Goal: Transaction & Acquisition: Book appointment/travel/reservation

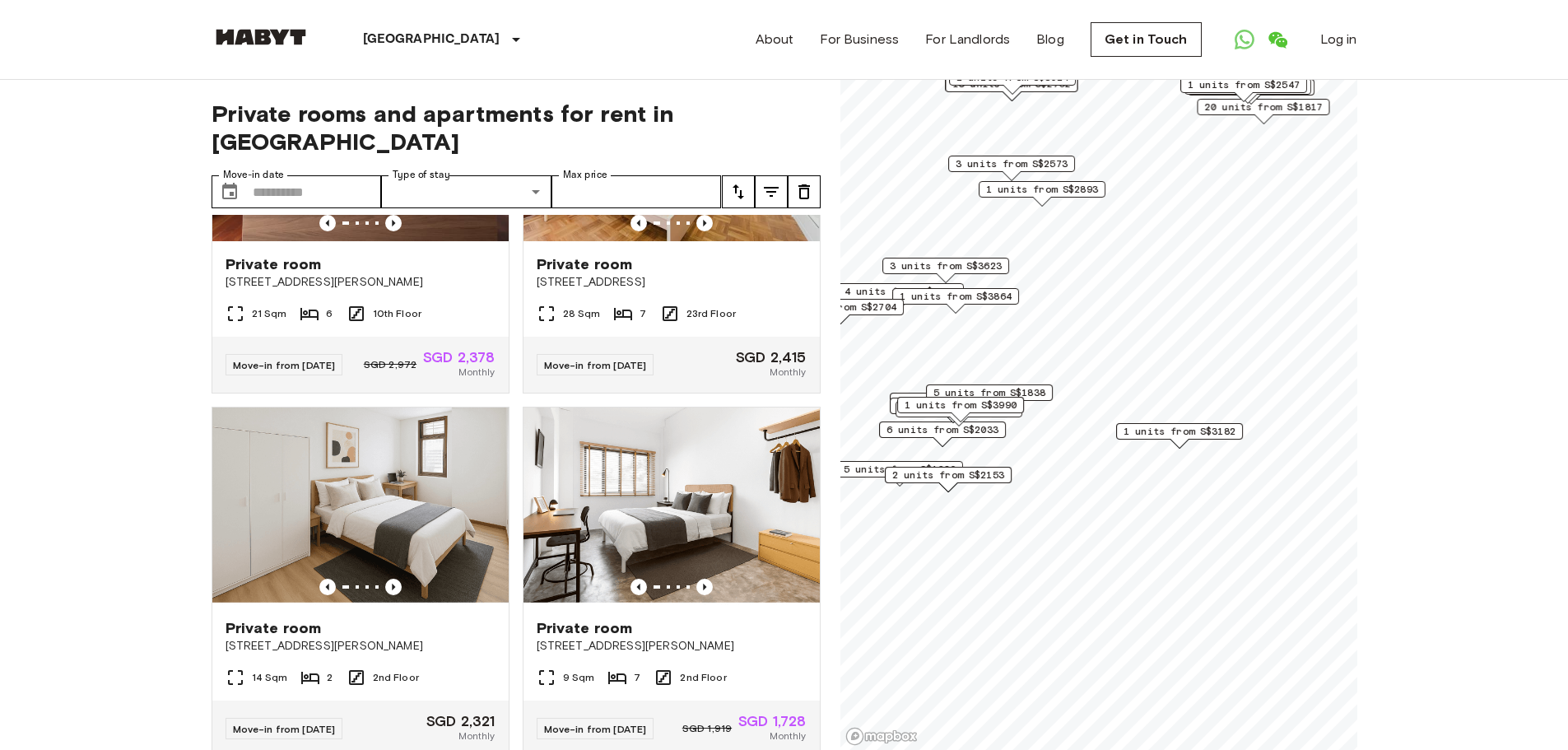
scroll to position [660, 0]
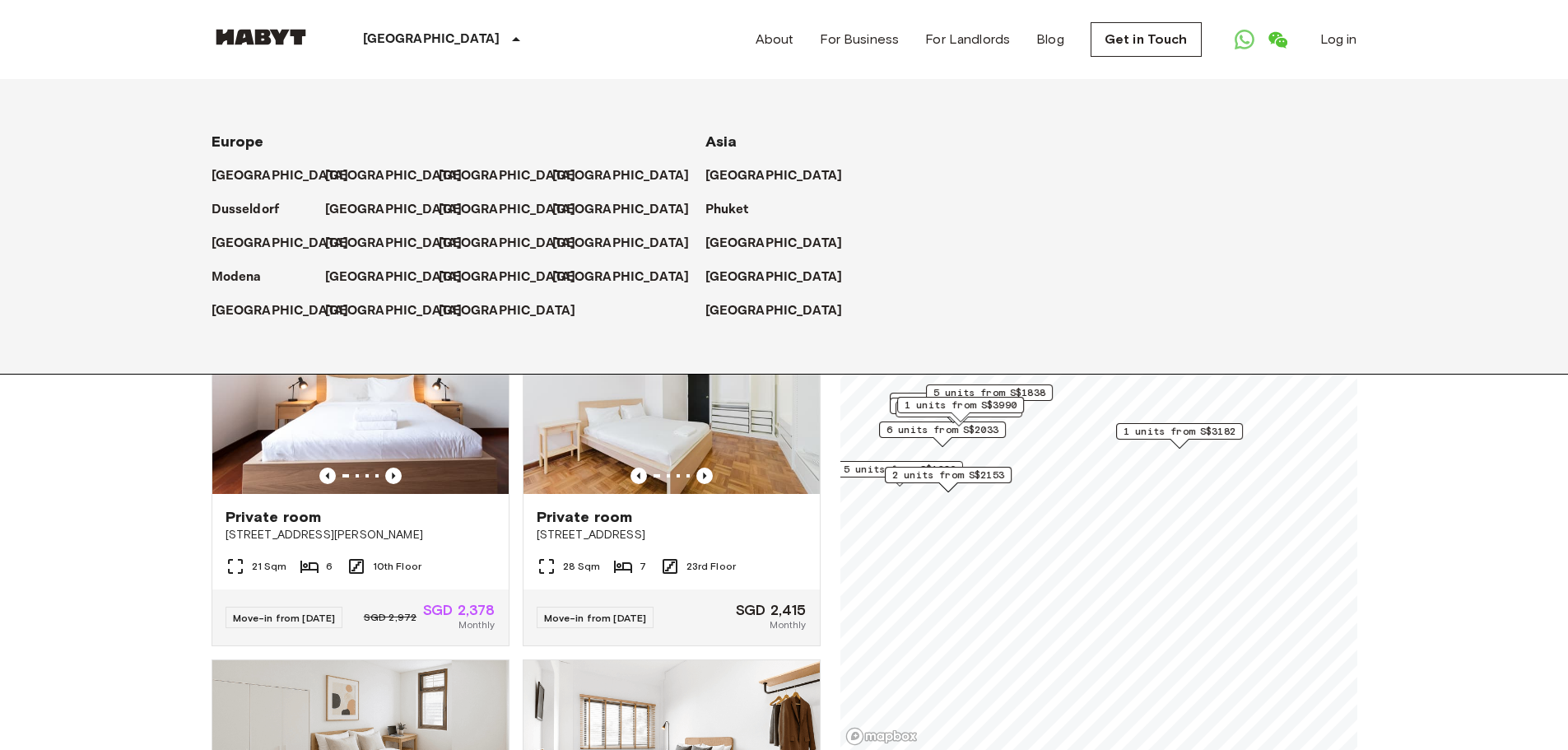
click at [401, 46] on p "[GEOGRAPHIC_DATA]" at bounding box center [432, 39] width 138 height 20
click at [428, 40] on div "[GEOGRAPHIC_DATA]" at bounding box center [445, 39] width 269 height 79
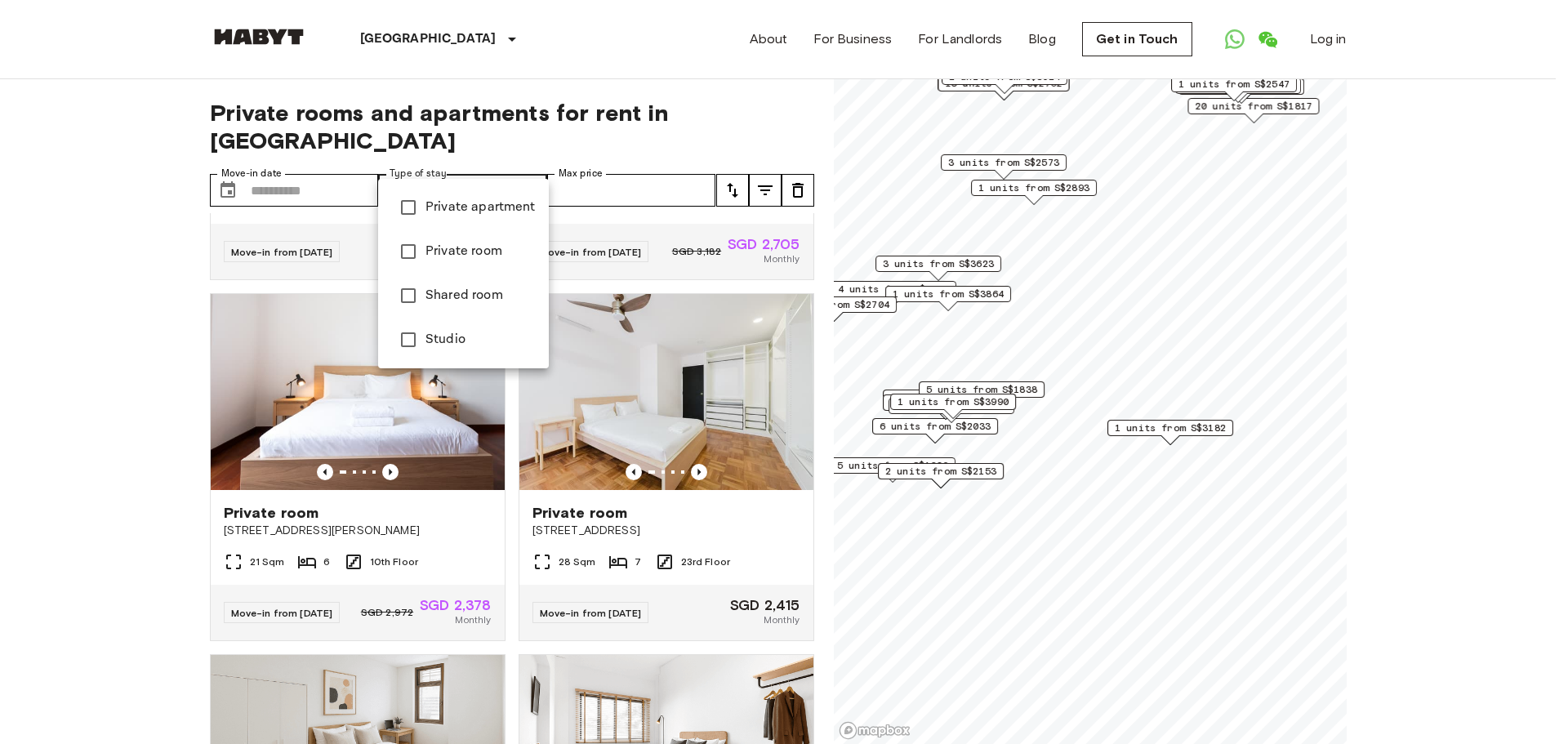
click at [478, 251] on span "Private room" at bounding box center [480, 252] width 110 height 19
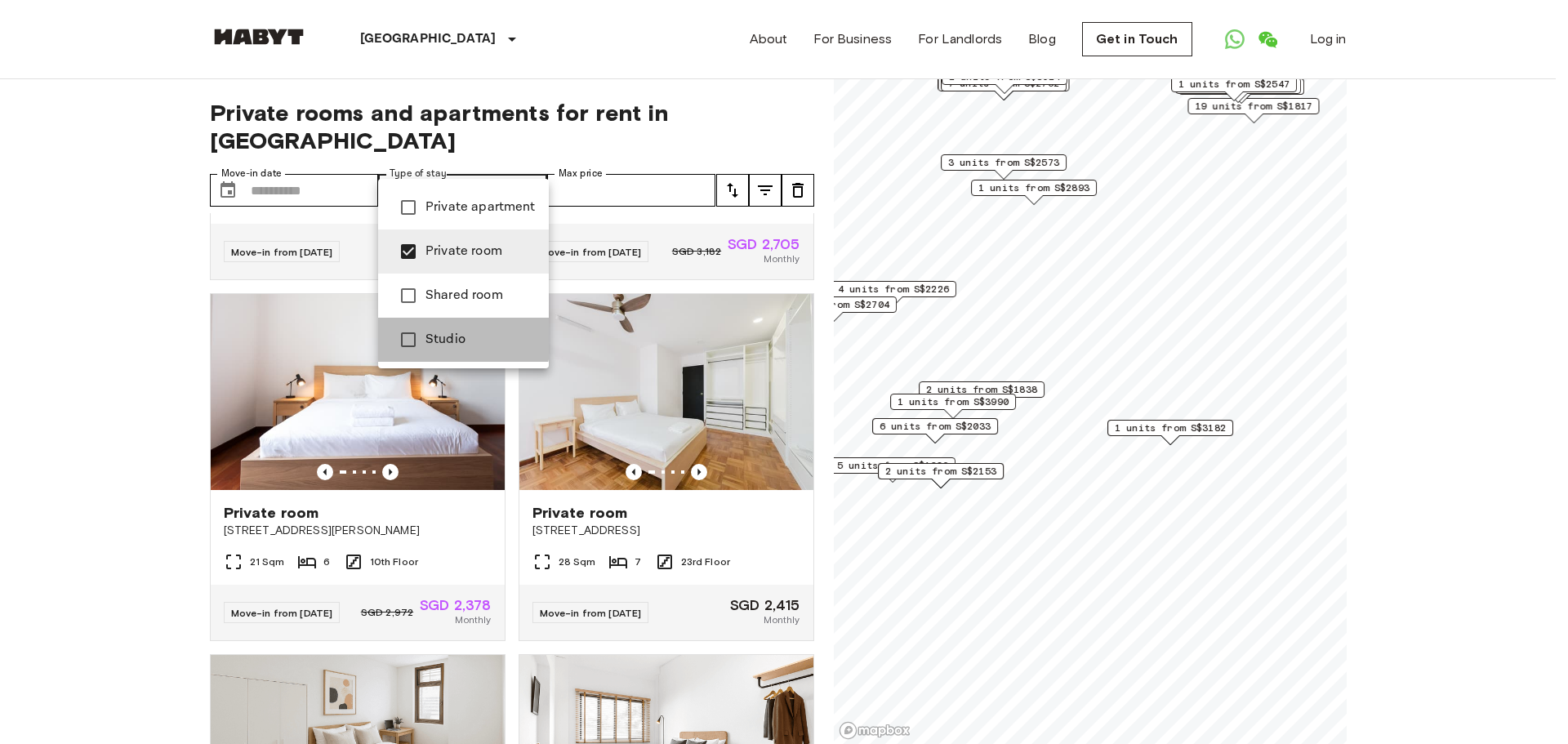
click at [428, 335] on span "Studio" at bounding box center [480, 340] width 110 height 19
type input "**********"
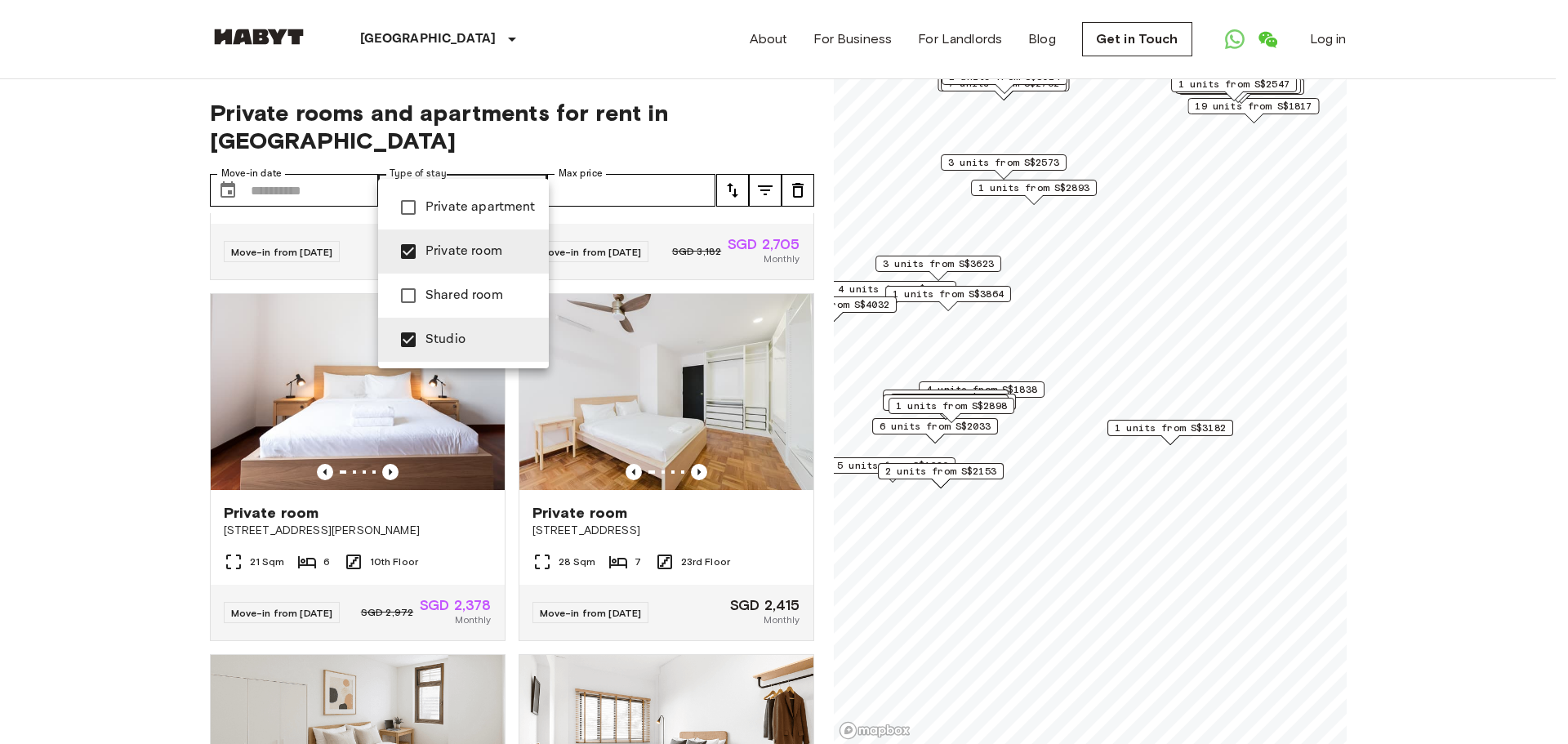
click at [122, 468] on div at bounding box center [784, 372] width 1568 height 744
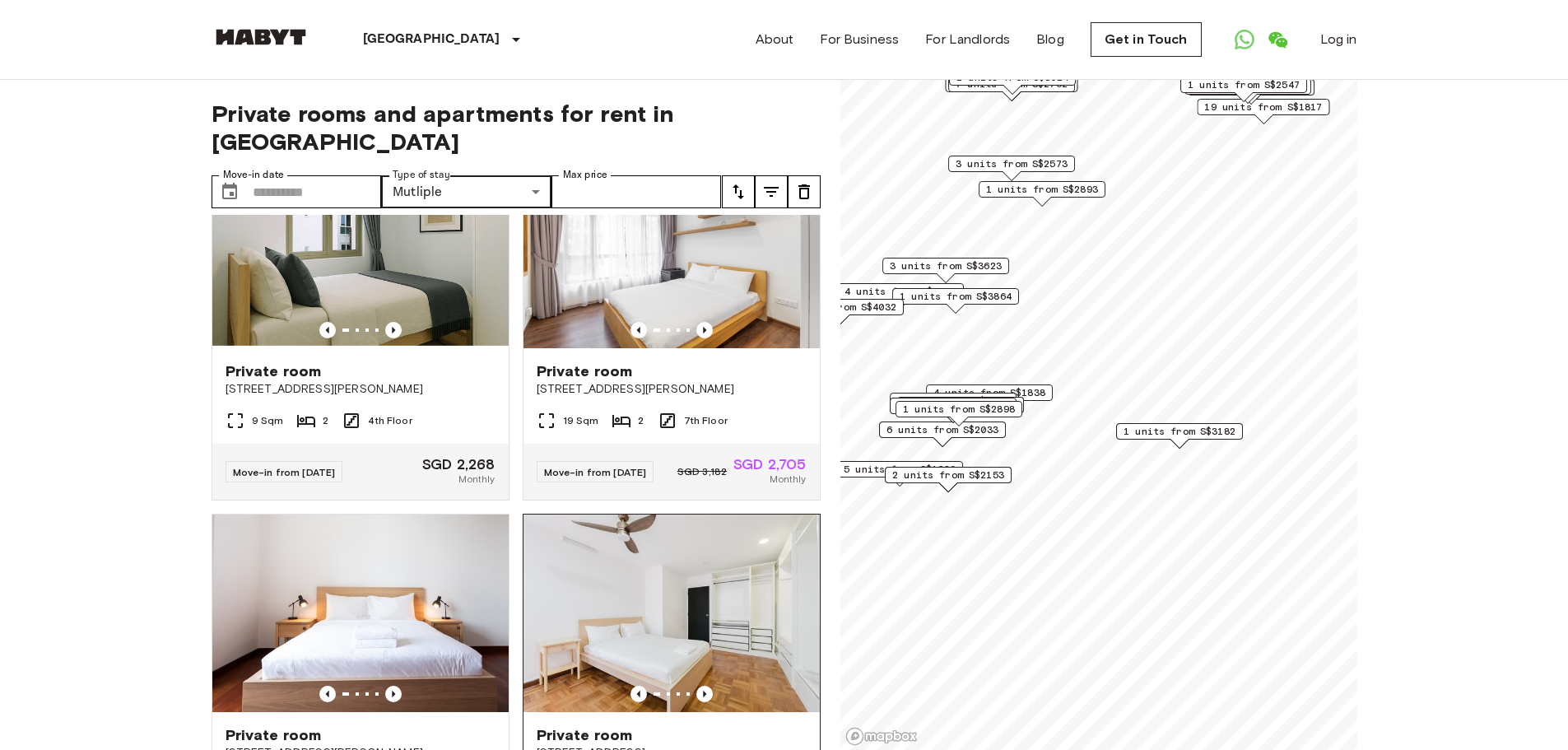
scroll to position [413, 0]
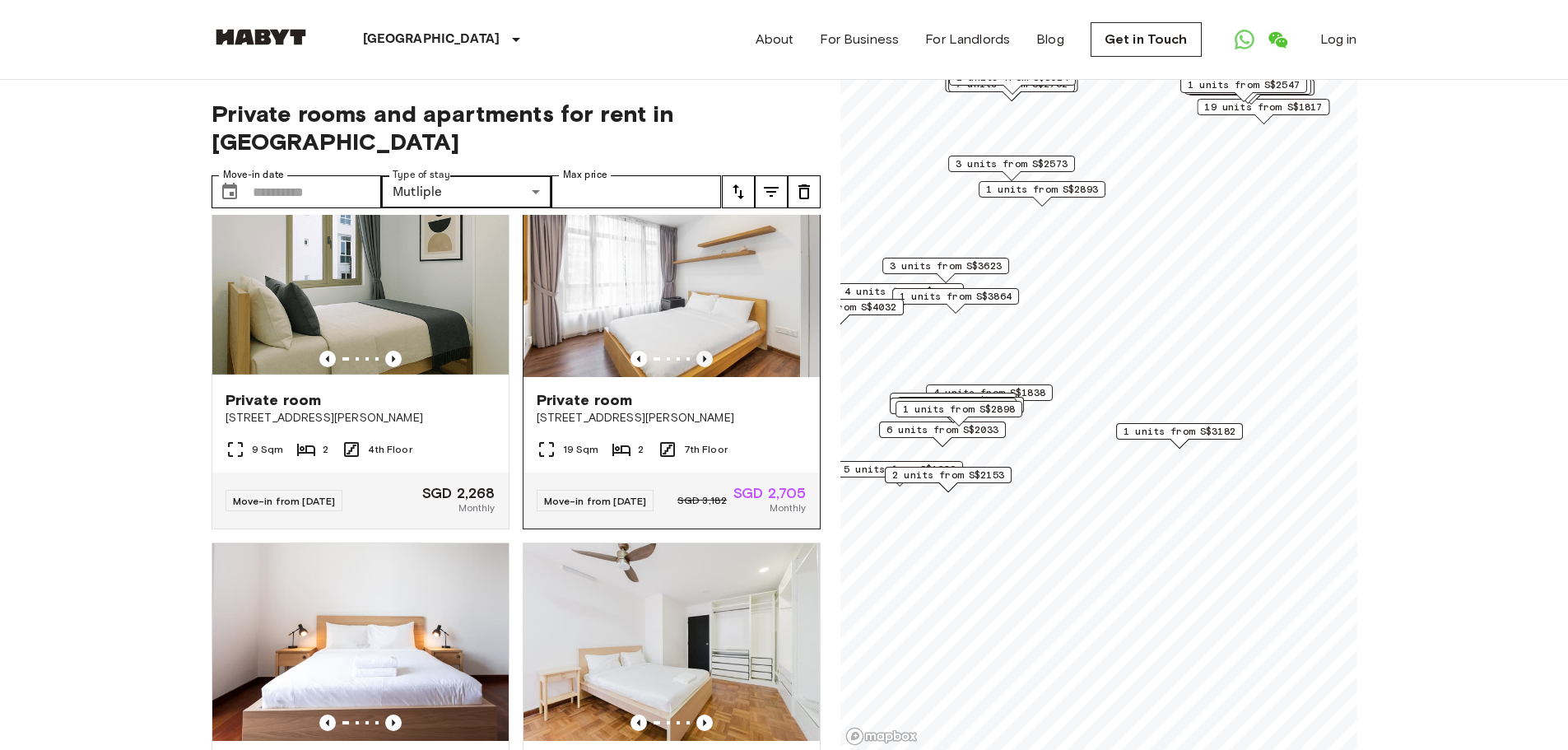
click at [696, 351] on icon "Previous image" at bounding box center [704, 358] width 17 height 17
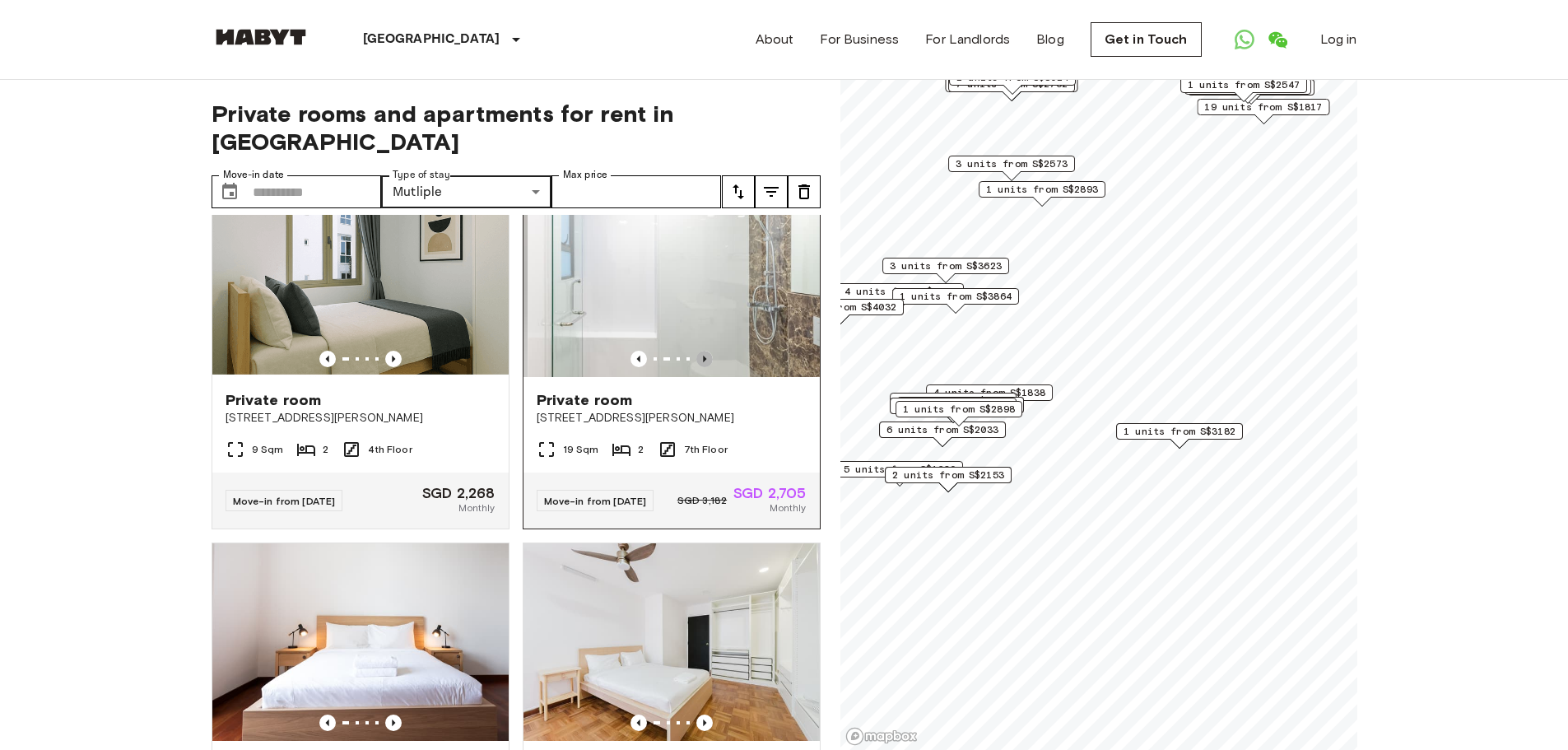
click at [696, 351] on icon "Previous image" at bounding box center [704, 358] width 17 height 17
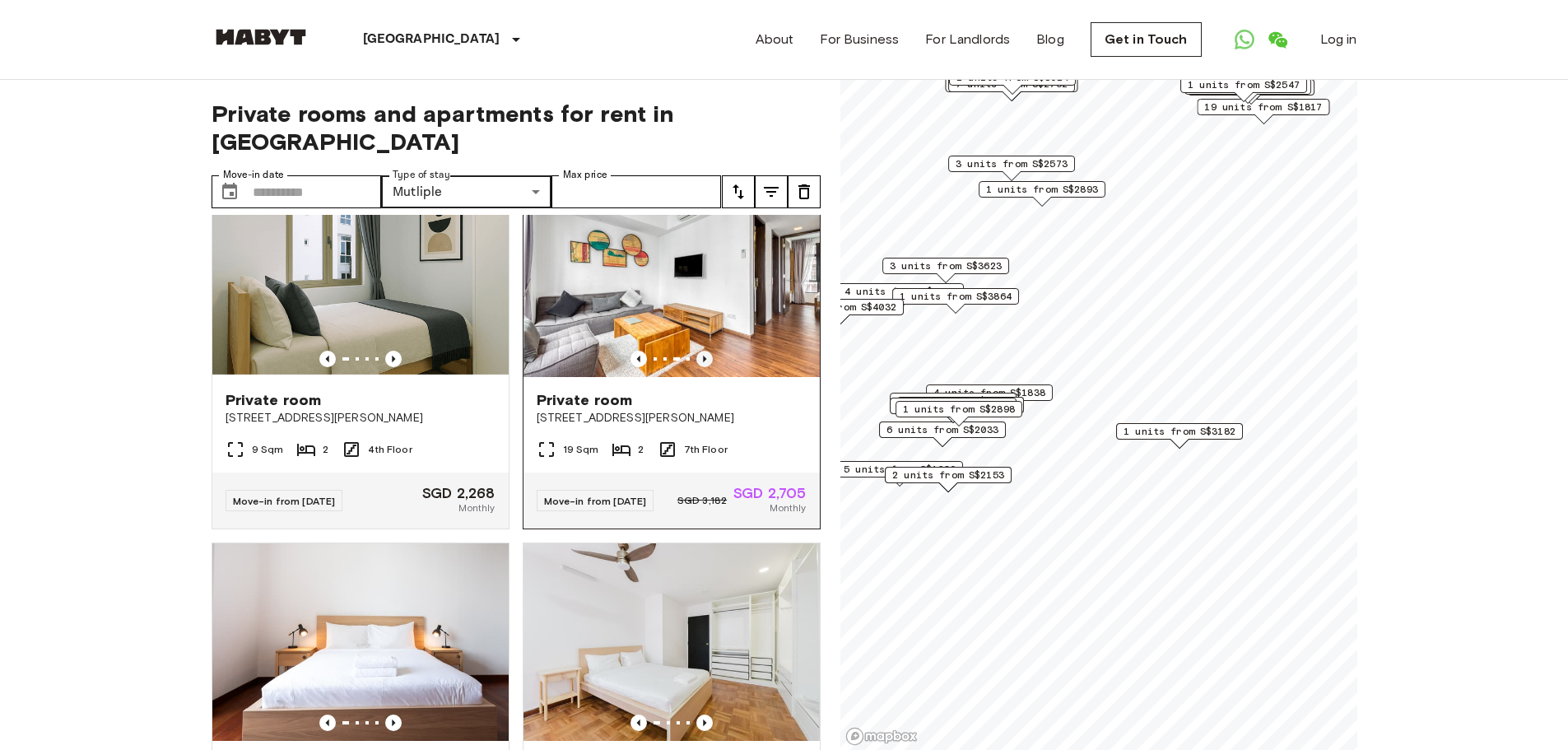
click at [696, 351] on icon "Previous image" at bounding box center [704, 358] width 17 height 17
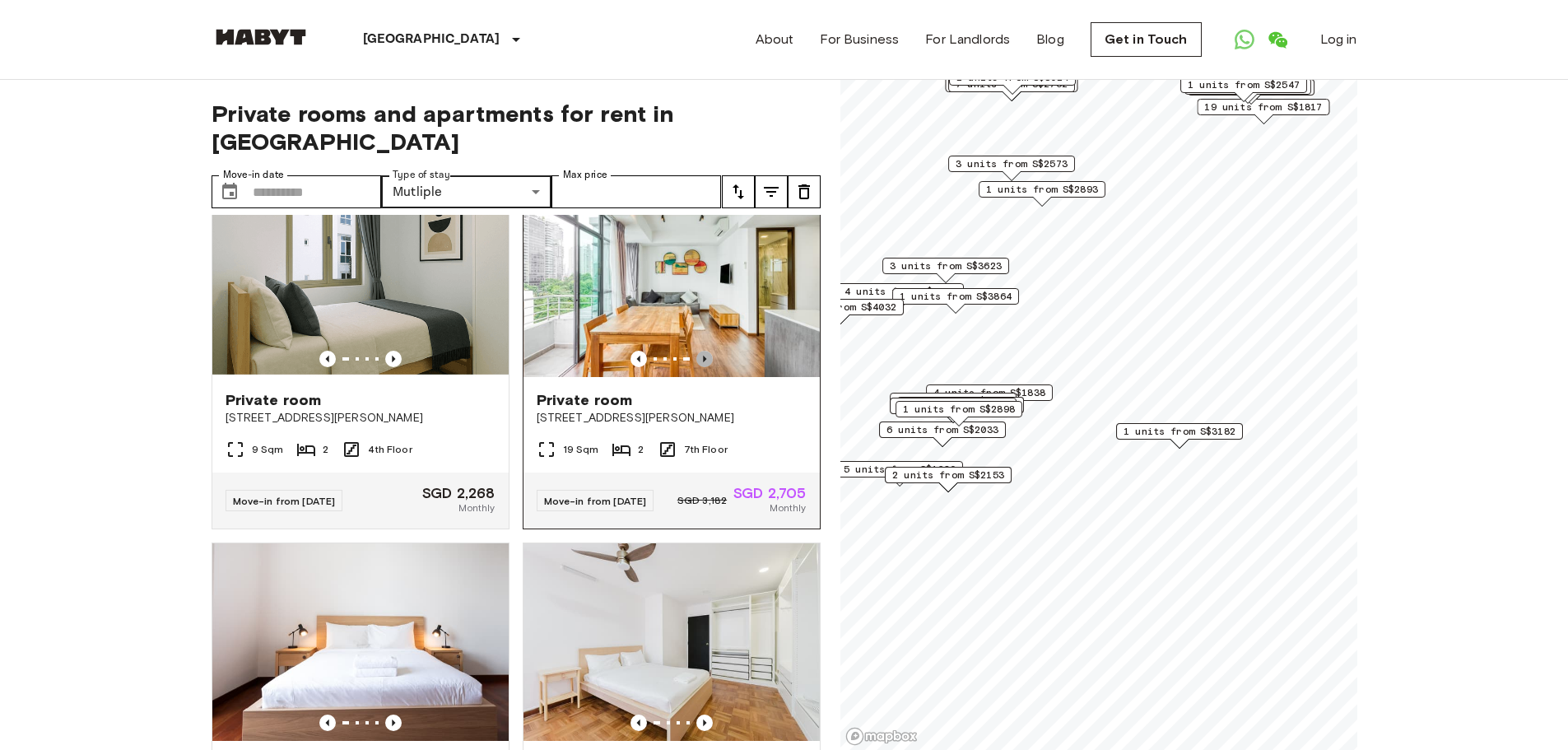
click at [703, 355] on icon "Previous image" at bounding box center [704, 358] width 3 height 7
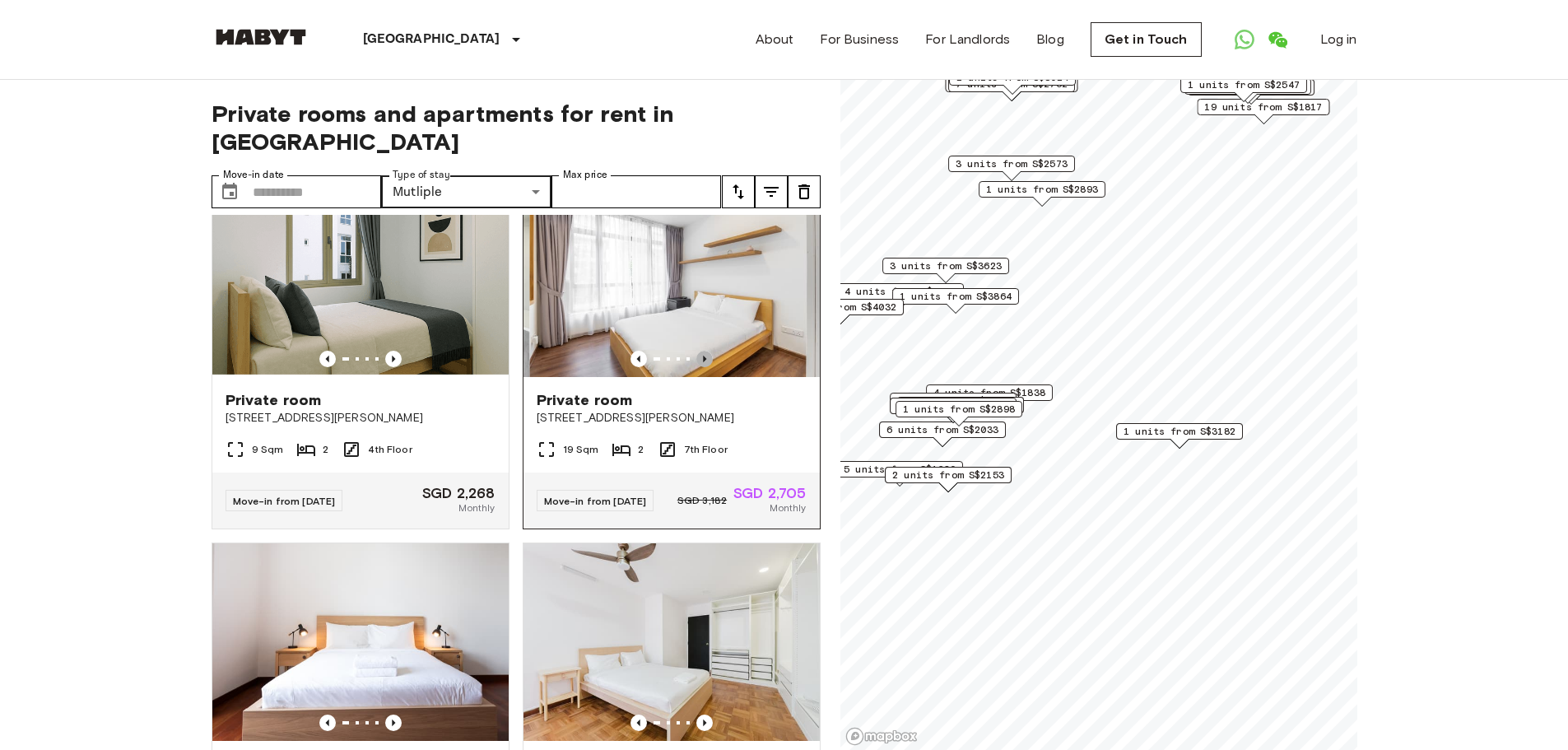
click at [703, 355] on icon "Previous image" at bounding box center [704, 358] width 3 height 7
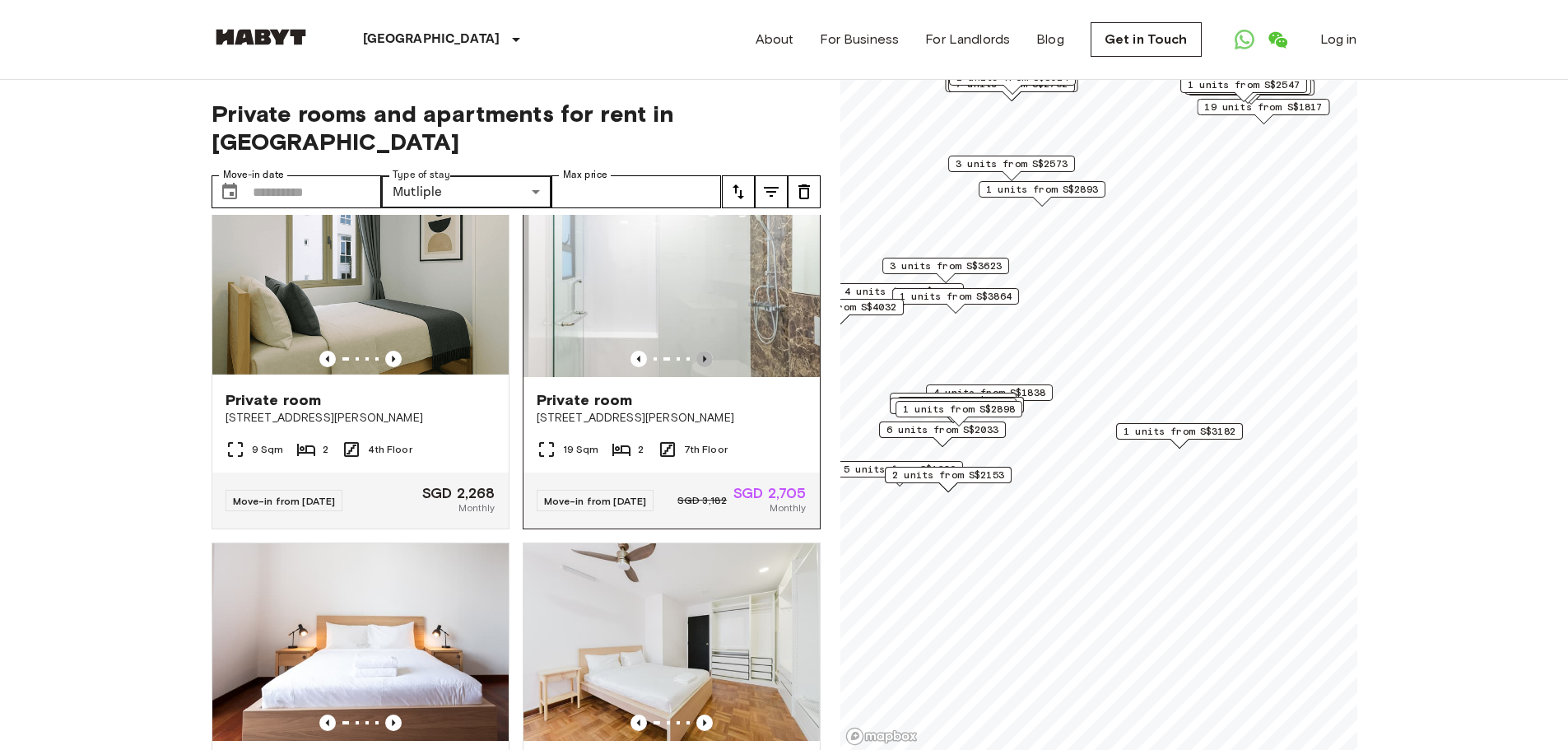
click at [703, 355] on icon "Previous image" at bounding box center [704, 358] width 3 height 7
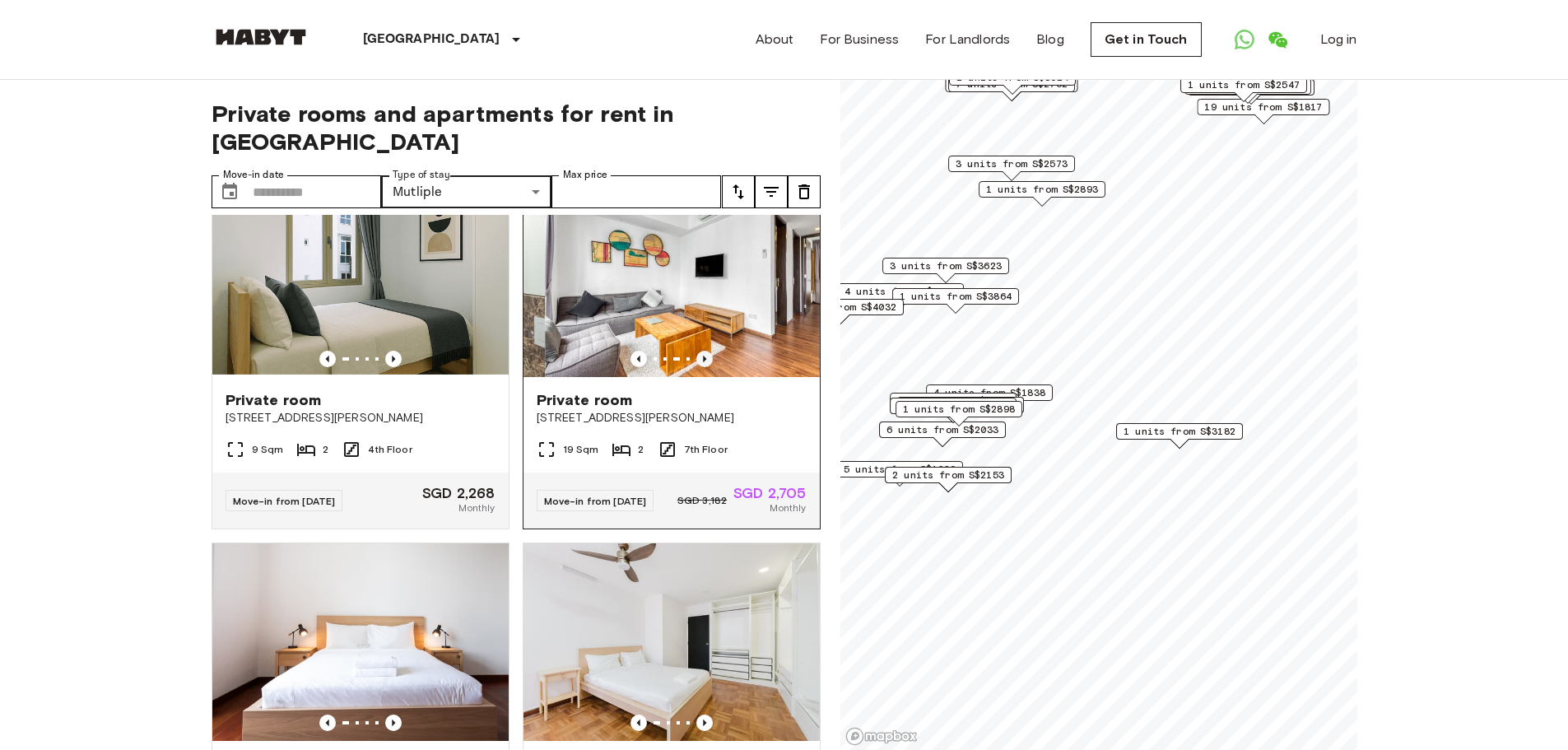
click at [699, 351] on icon "Previous image" at bounding box center [704, 358] width 17 height 17
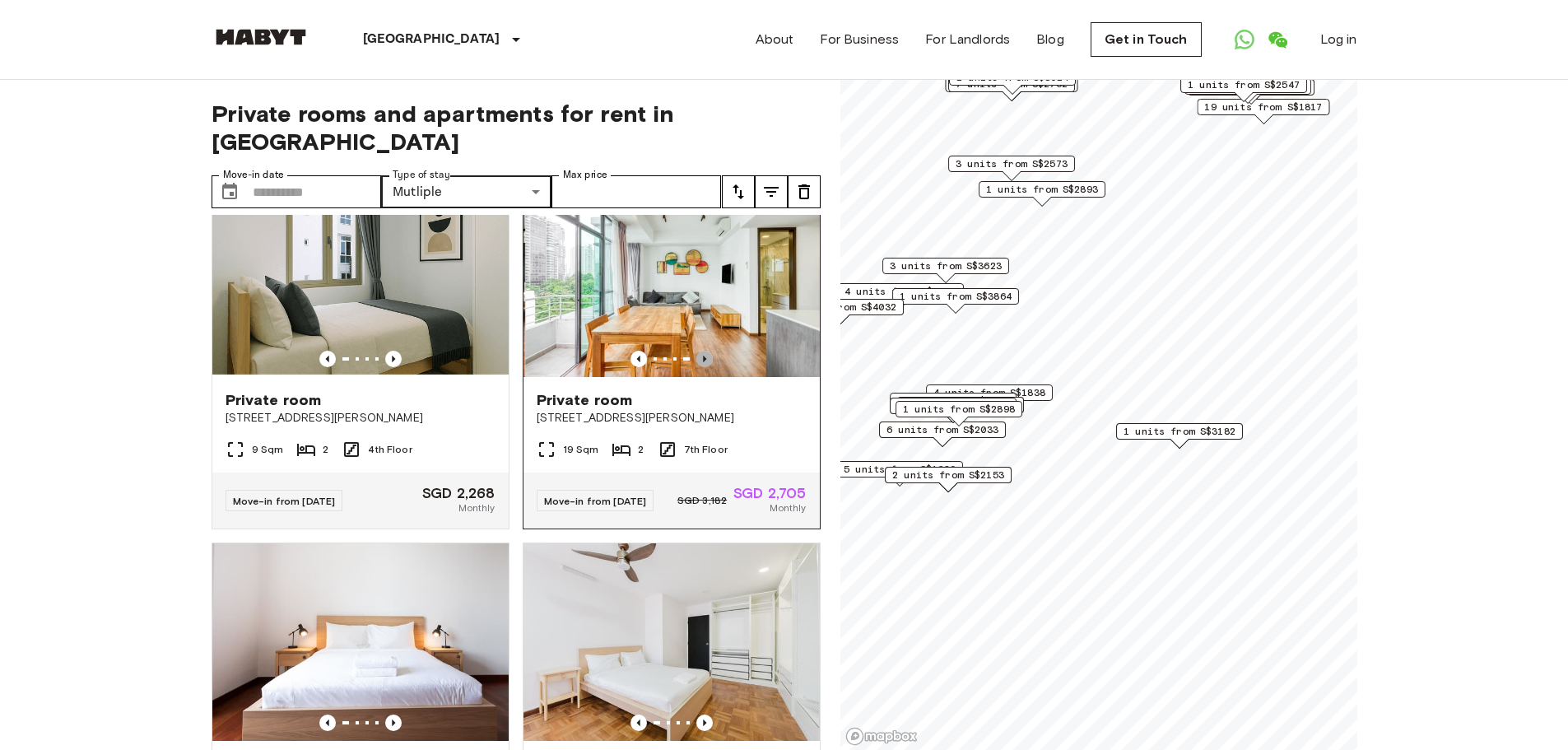
click at [699, 351] on icon "Previous image" at bounding box center [704, 358] width 17 height 17
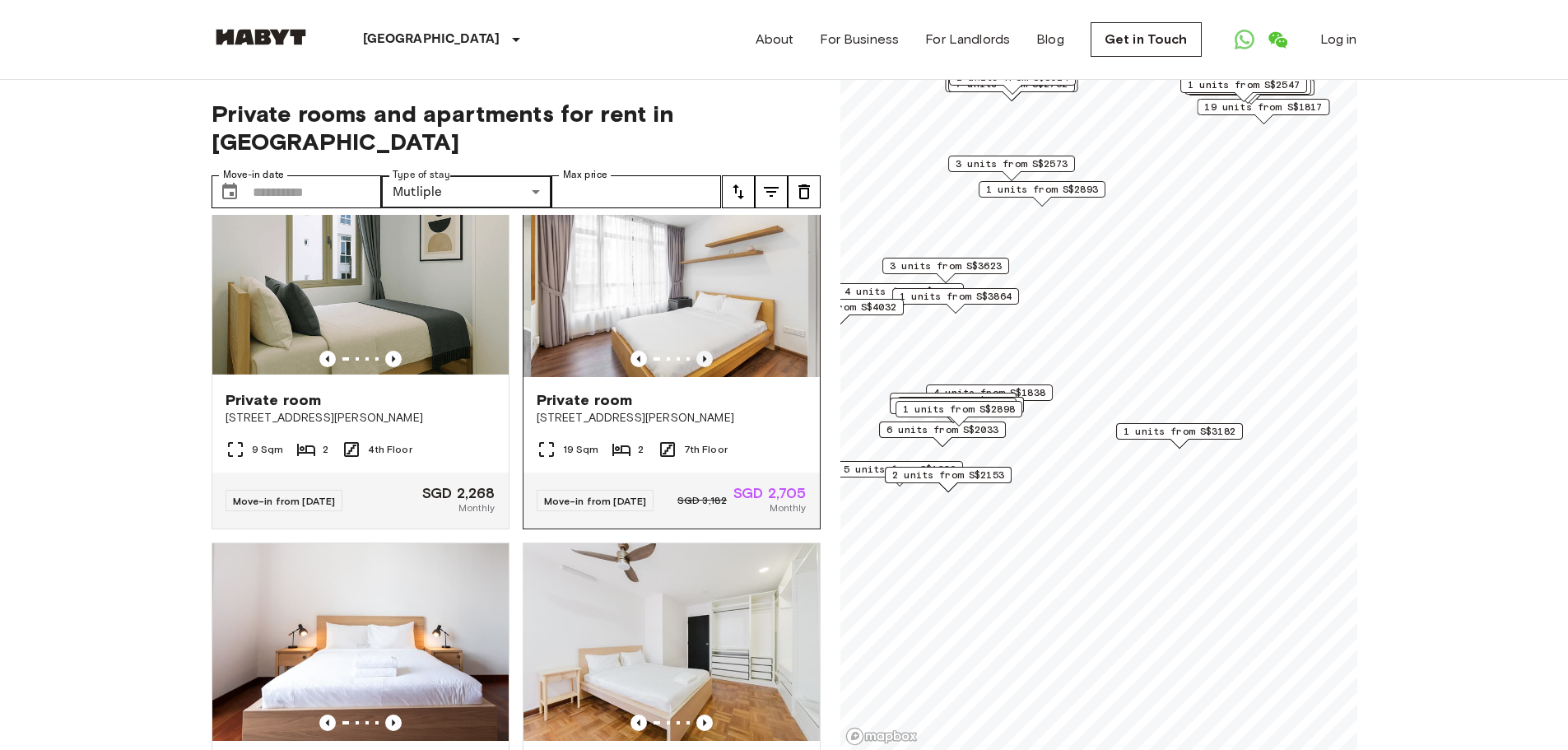
click at [699, 351] on icon "Previous image" at bounding box center [704, 358] width 17 height 17
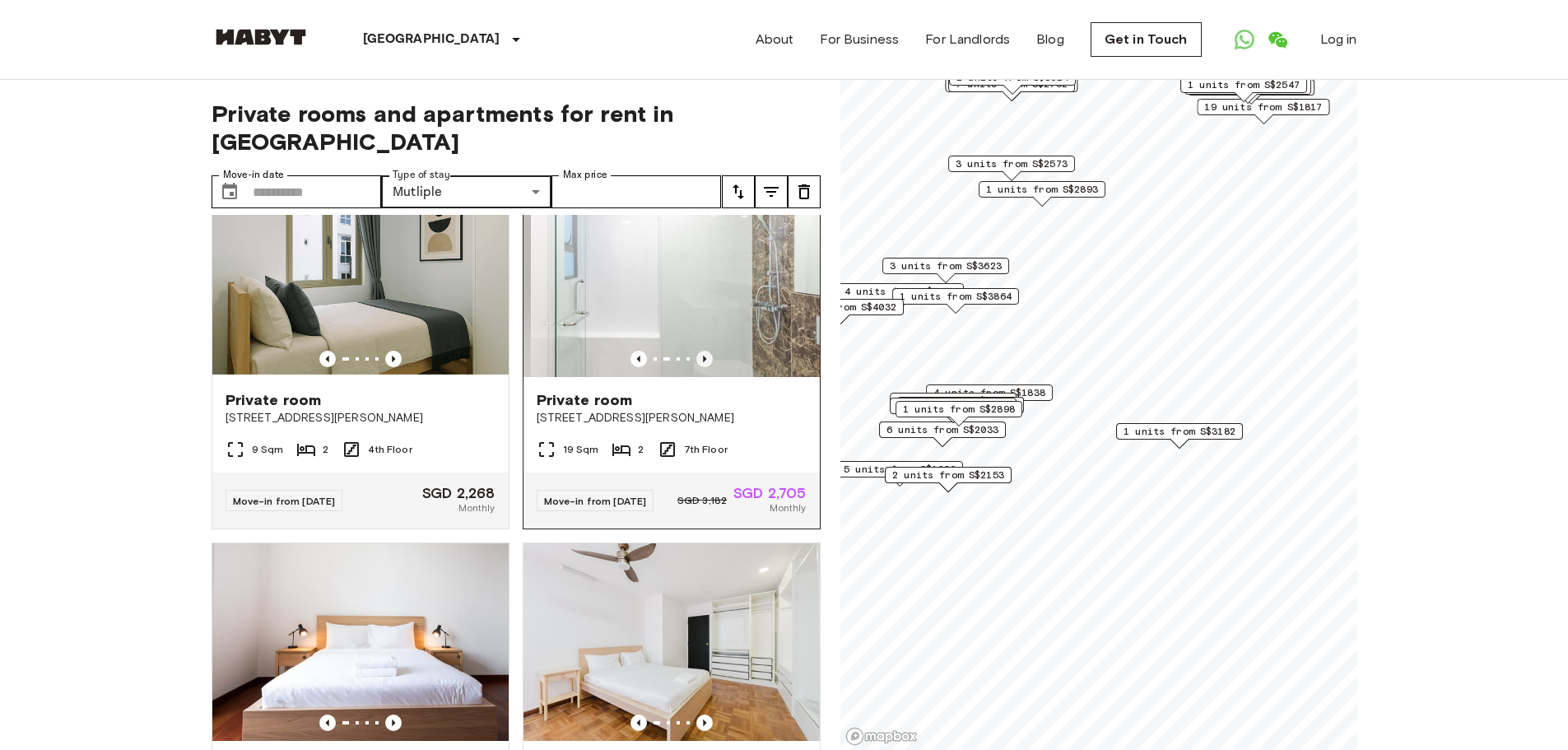
click at [699, 351] on icon "Previous image" at bounding box center [704, 358] width 17 height 17
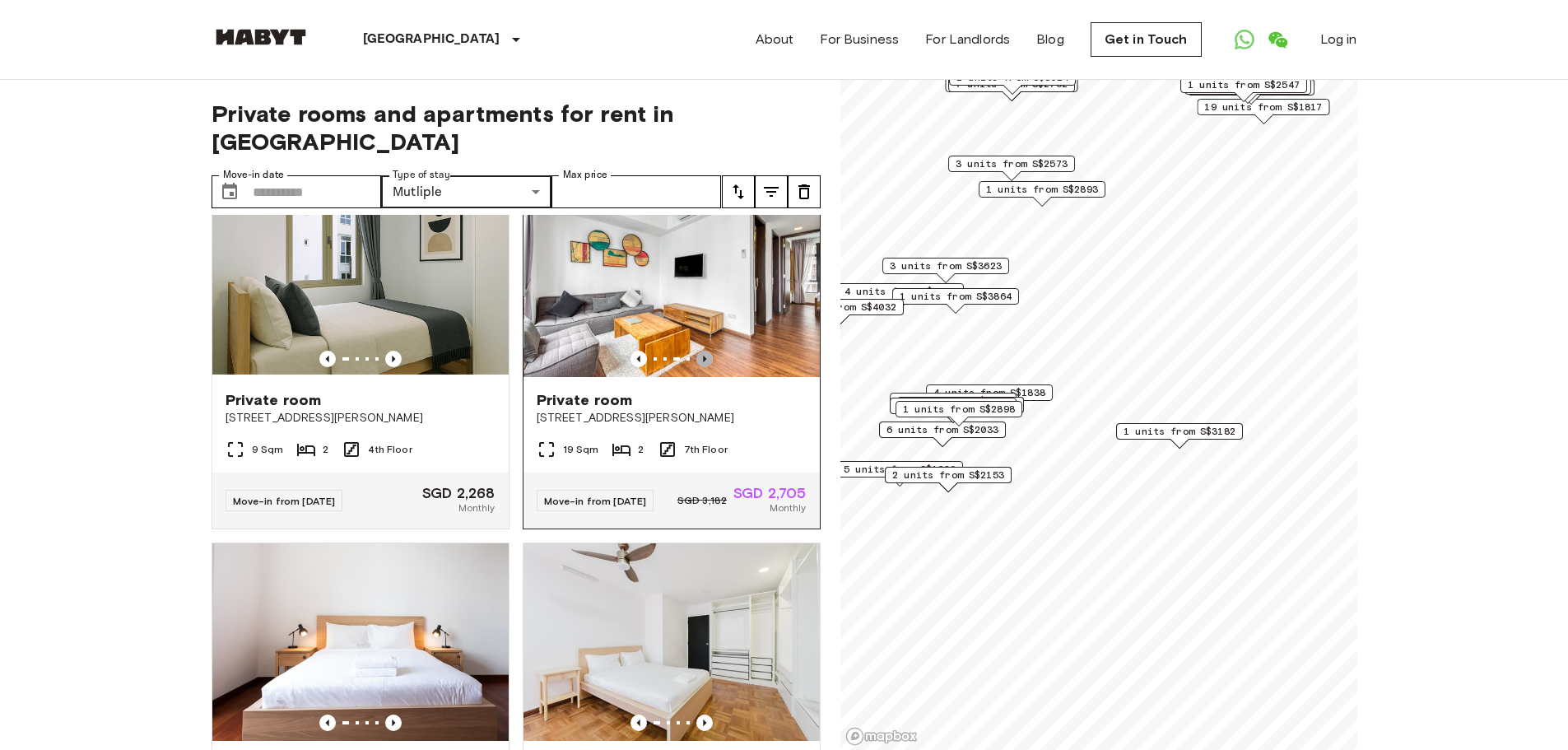
click at [699, 351] on icon "Previous image" at bounding box center [704, 358] width 17 height 17
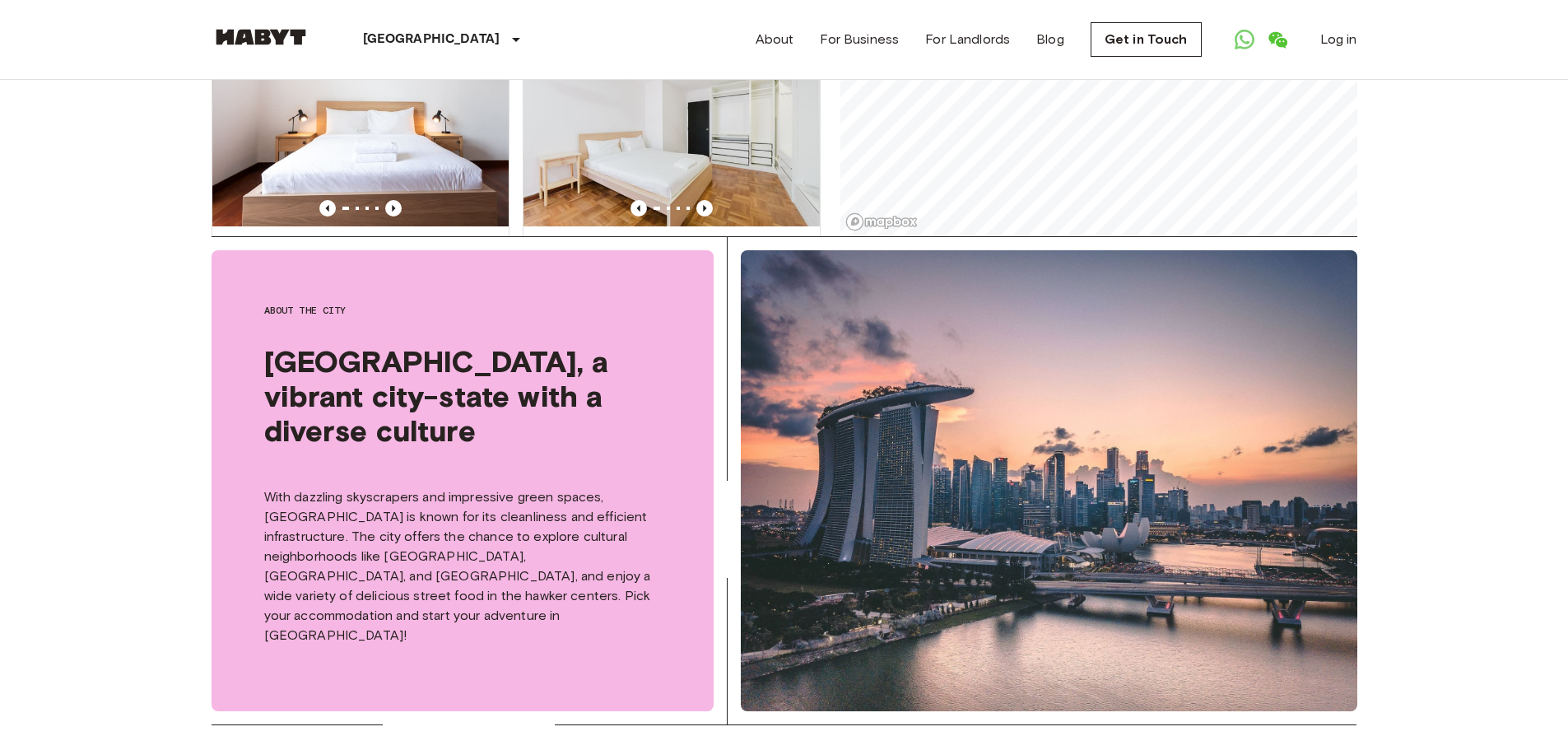
scroll to position [329, 0]
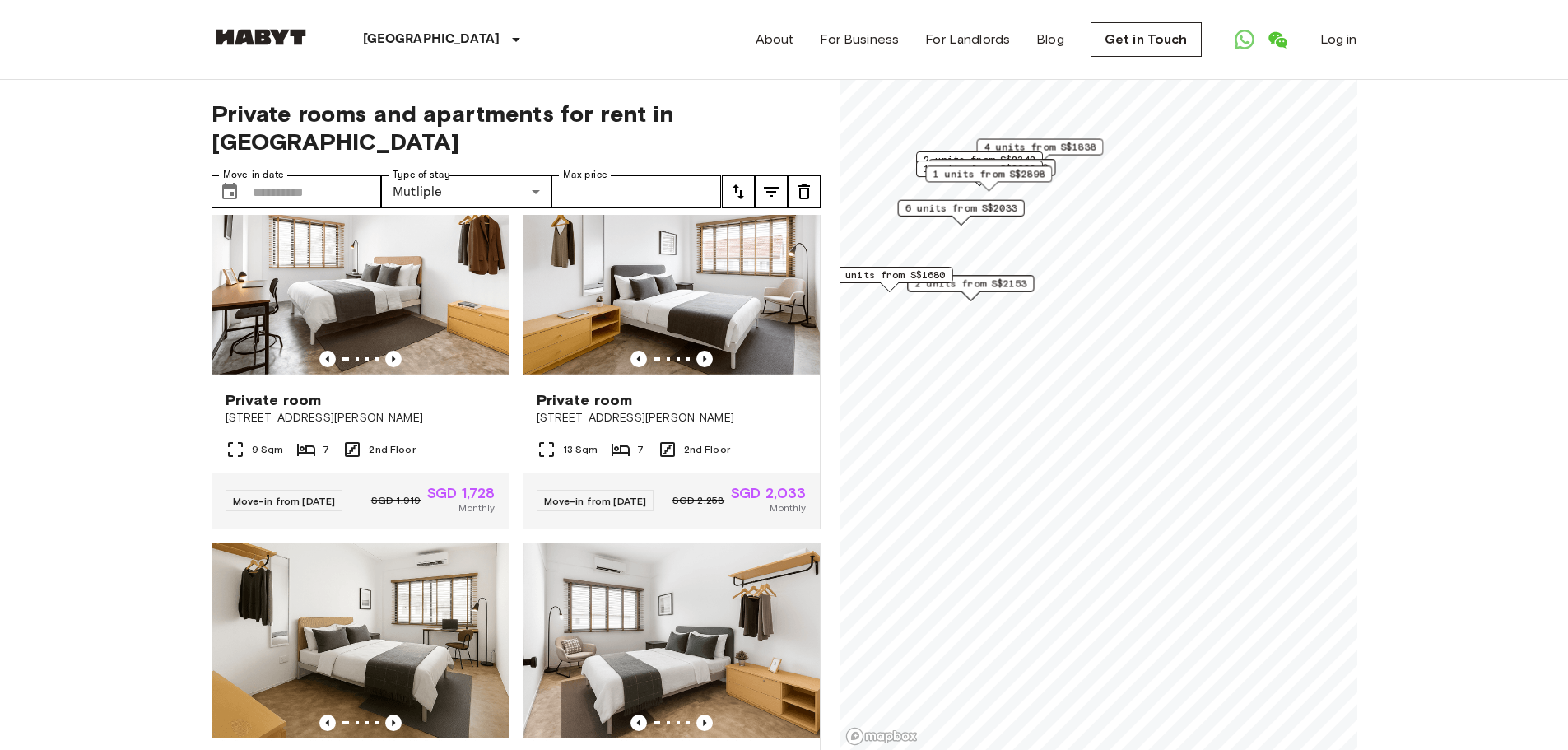
scroll to position [785, 0]
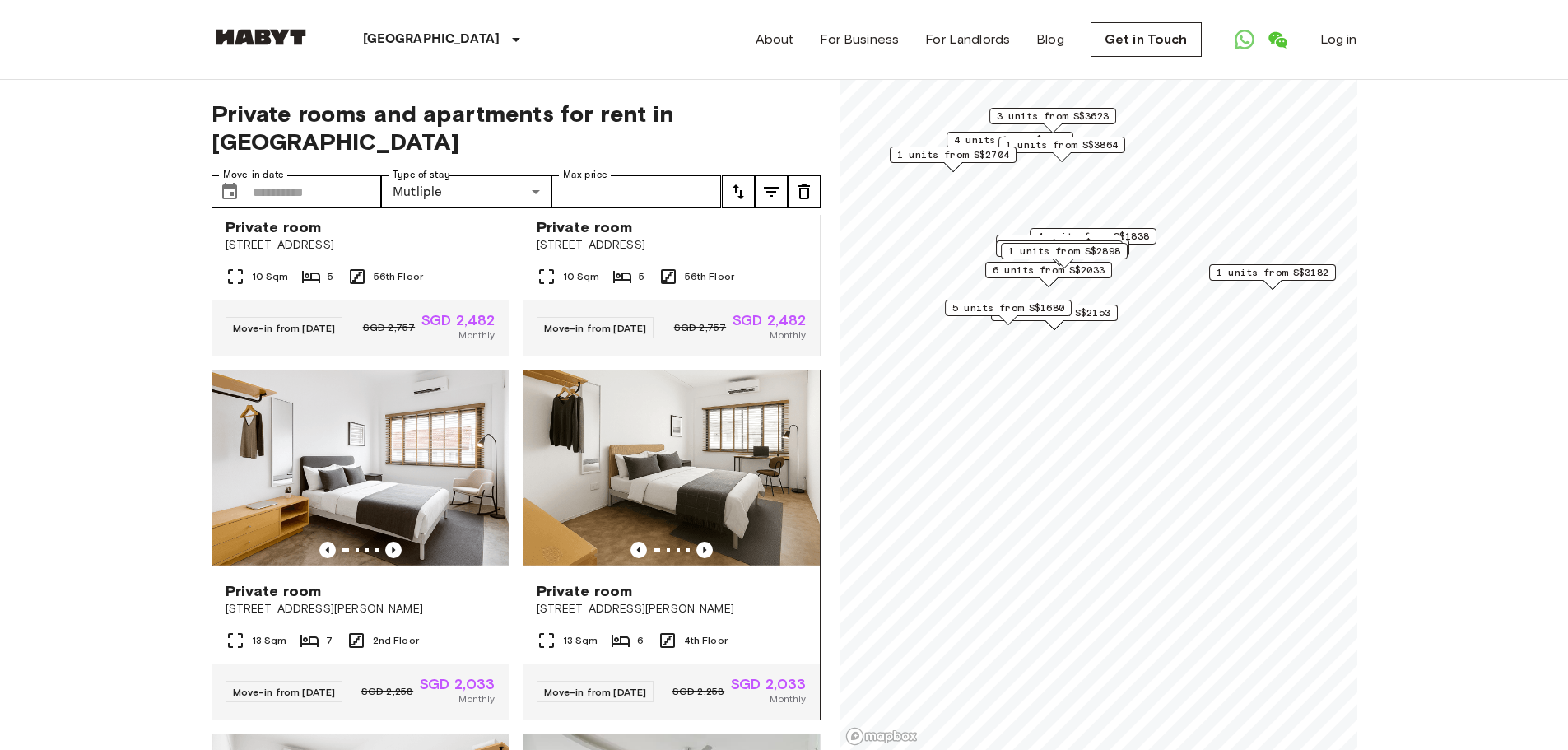
scroll to position [922, 0]
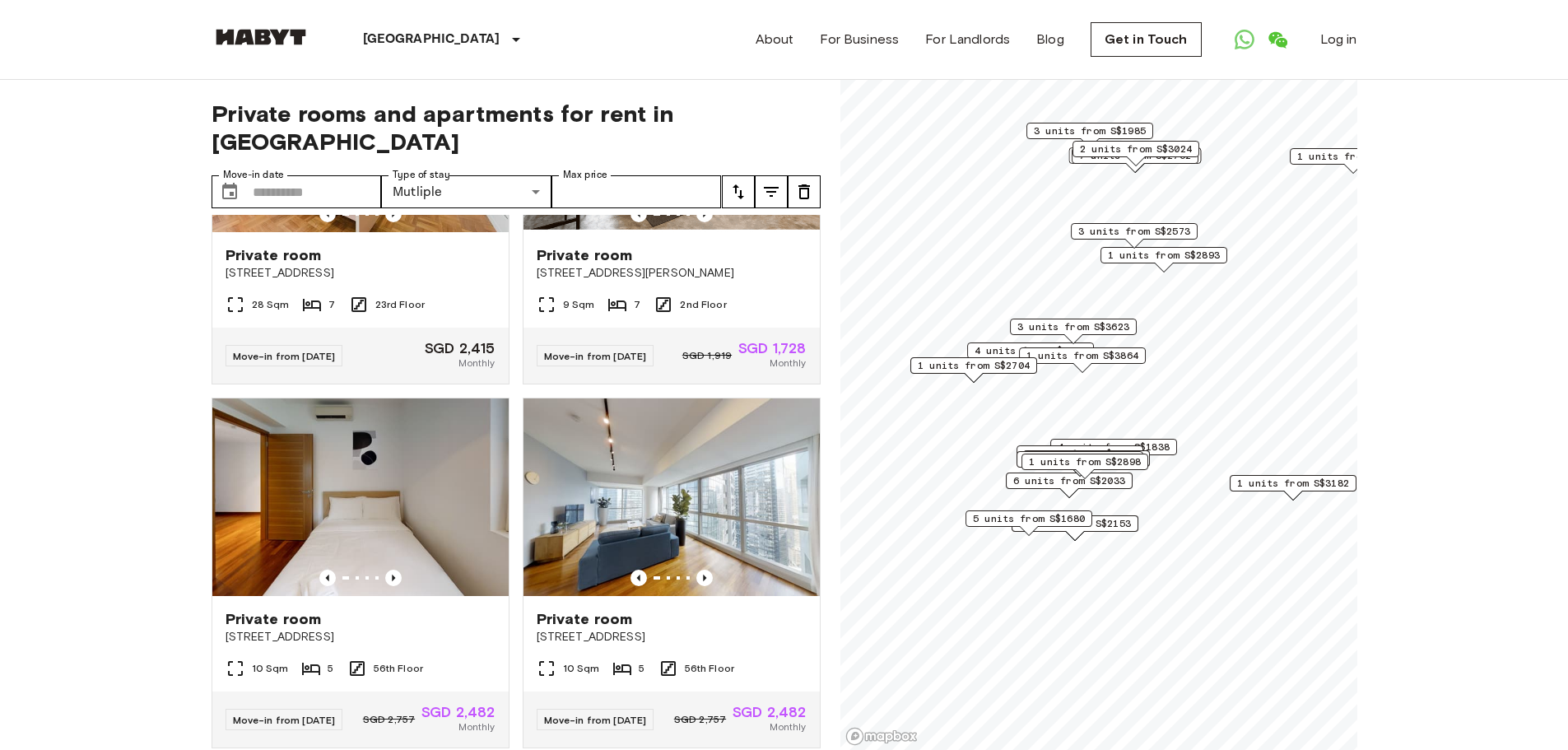
scroll to position [1306, 0]
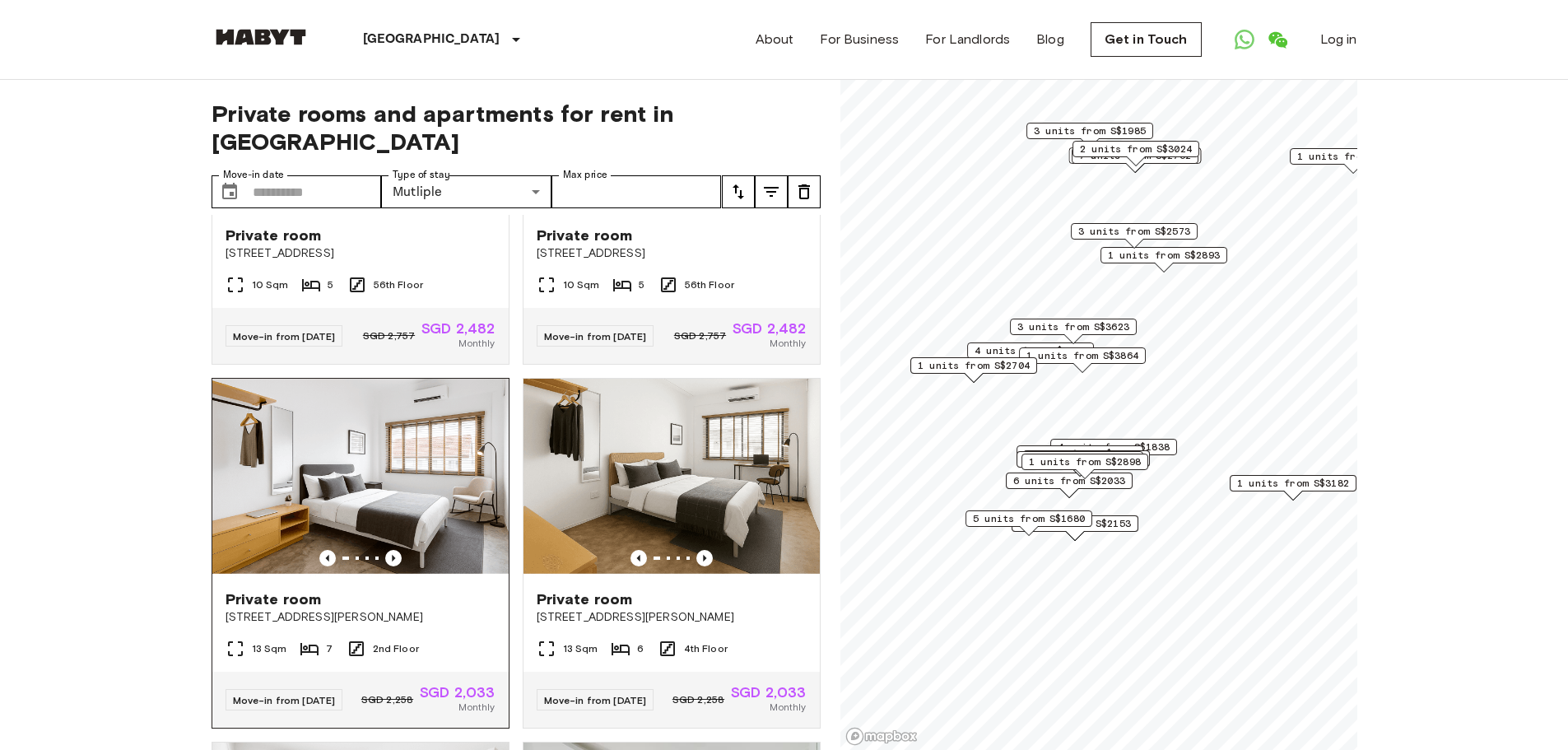
click at [411, 484] on img at bounding box center [359, 478] width 296 height 197
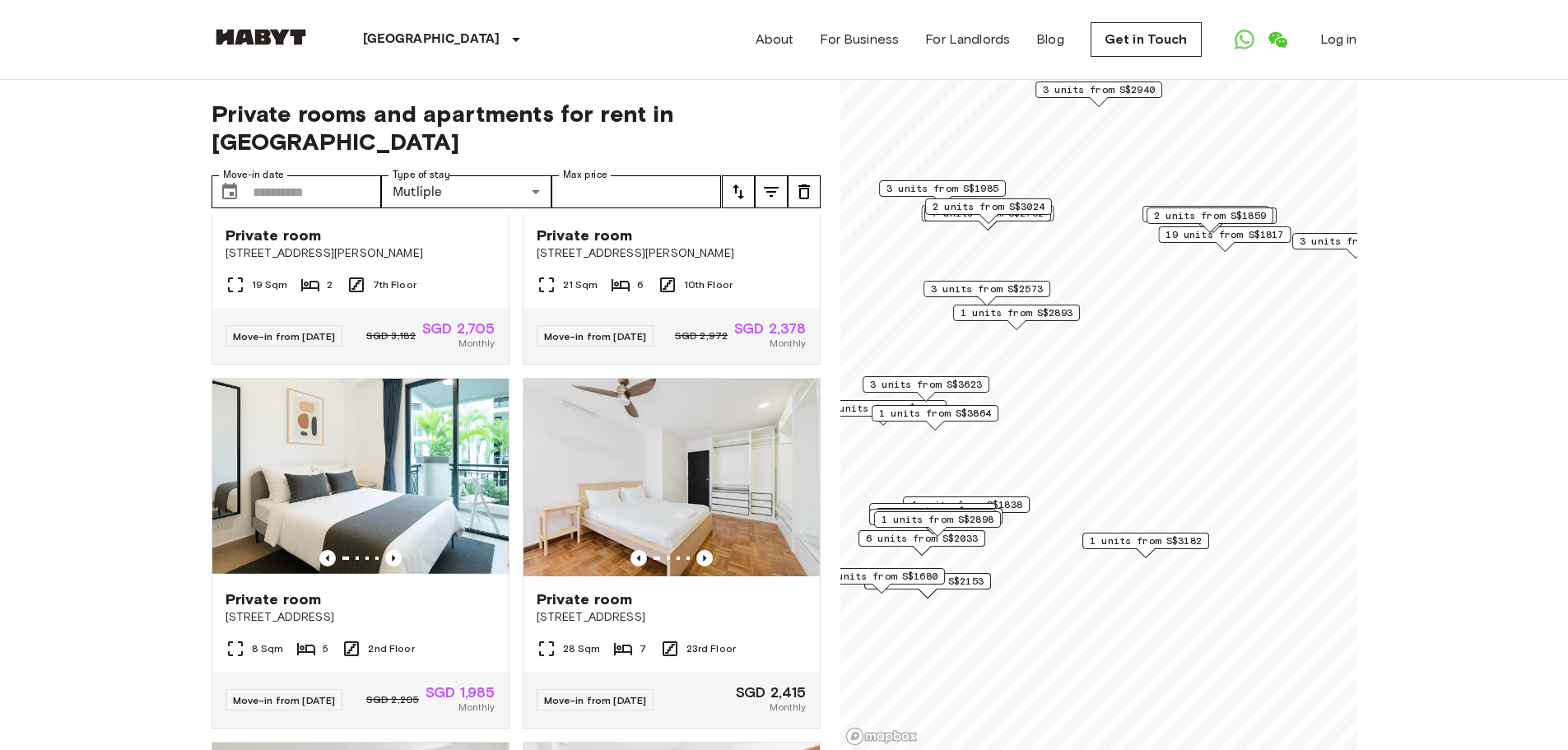
scroll to position [2456, 0]
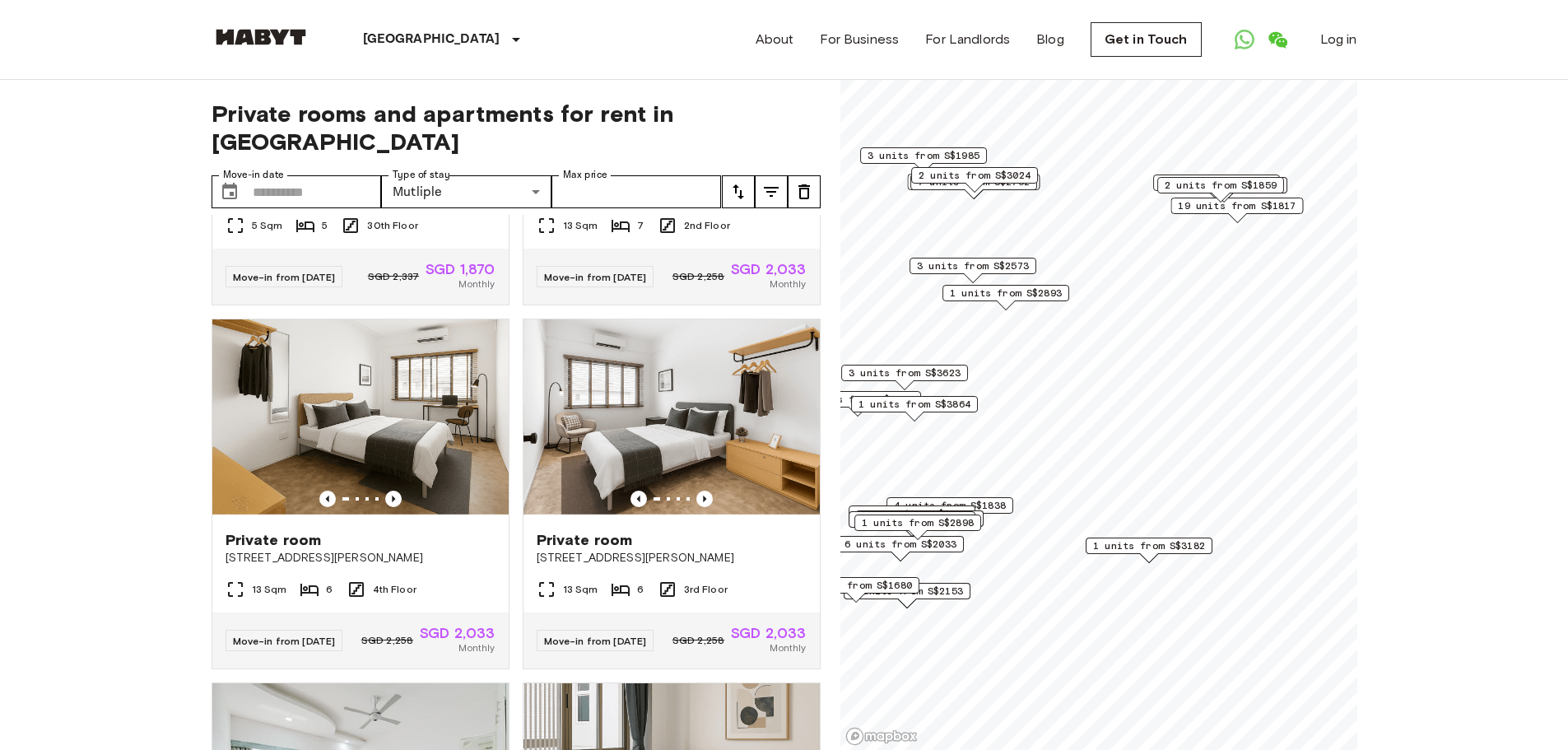
scroll to position [1689, 0]
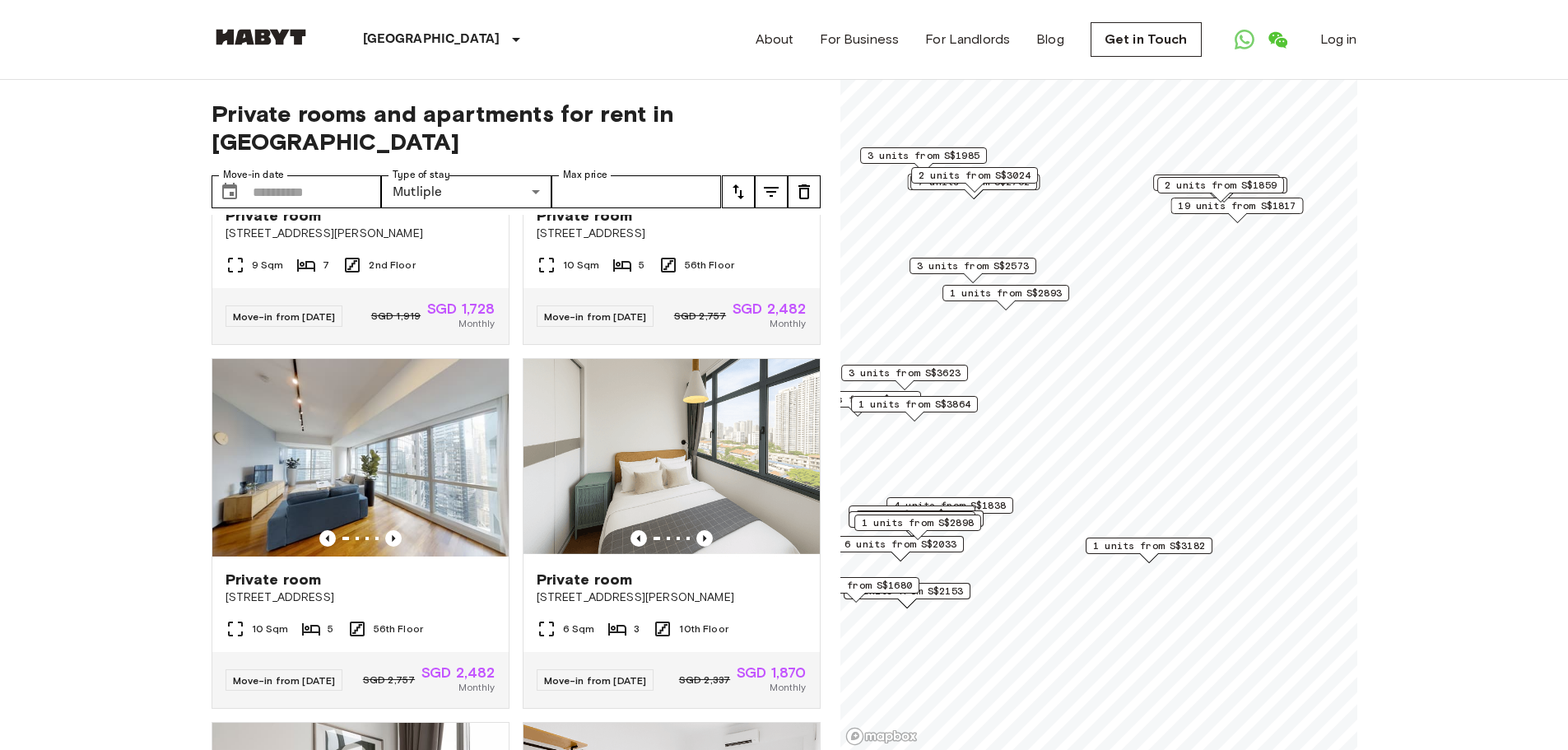
click at [1176, 543] on span "1 units from S$3182" at bounding box center [1148, 545] width 112 height 15
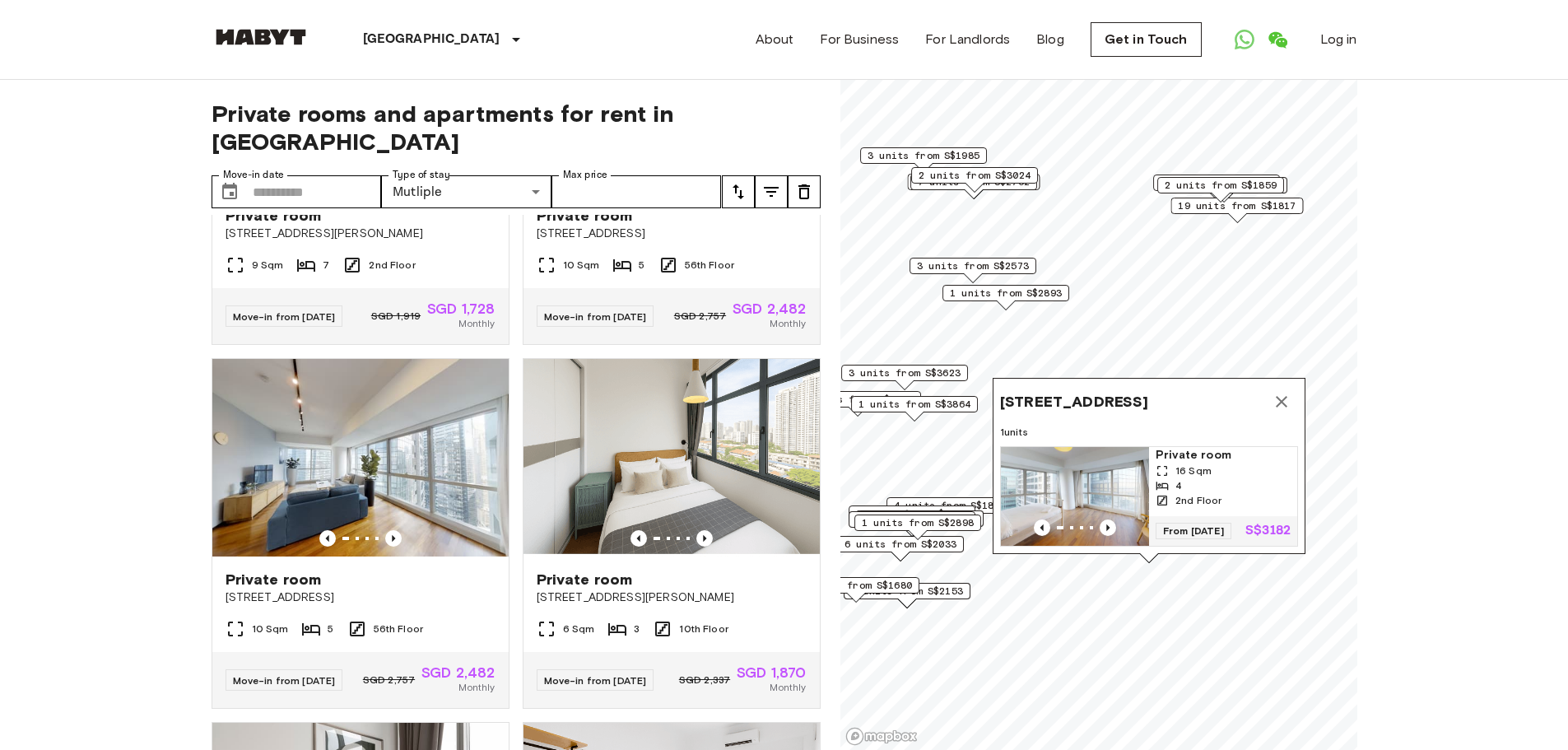
click at [929, 369] on span "3 units from S$3623" at bounding box center [904, 372] width 112 height 15
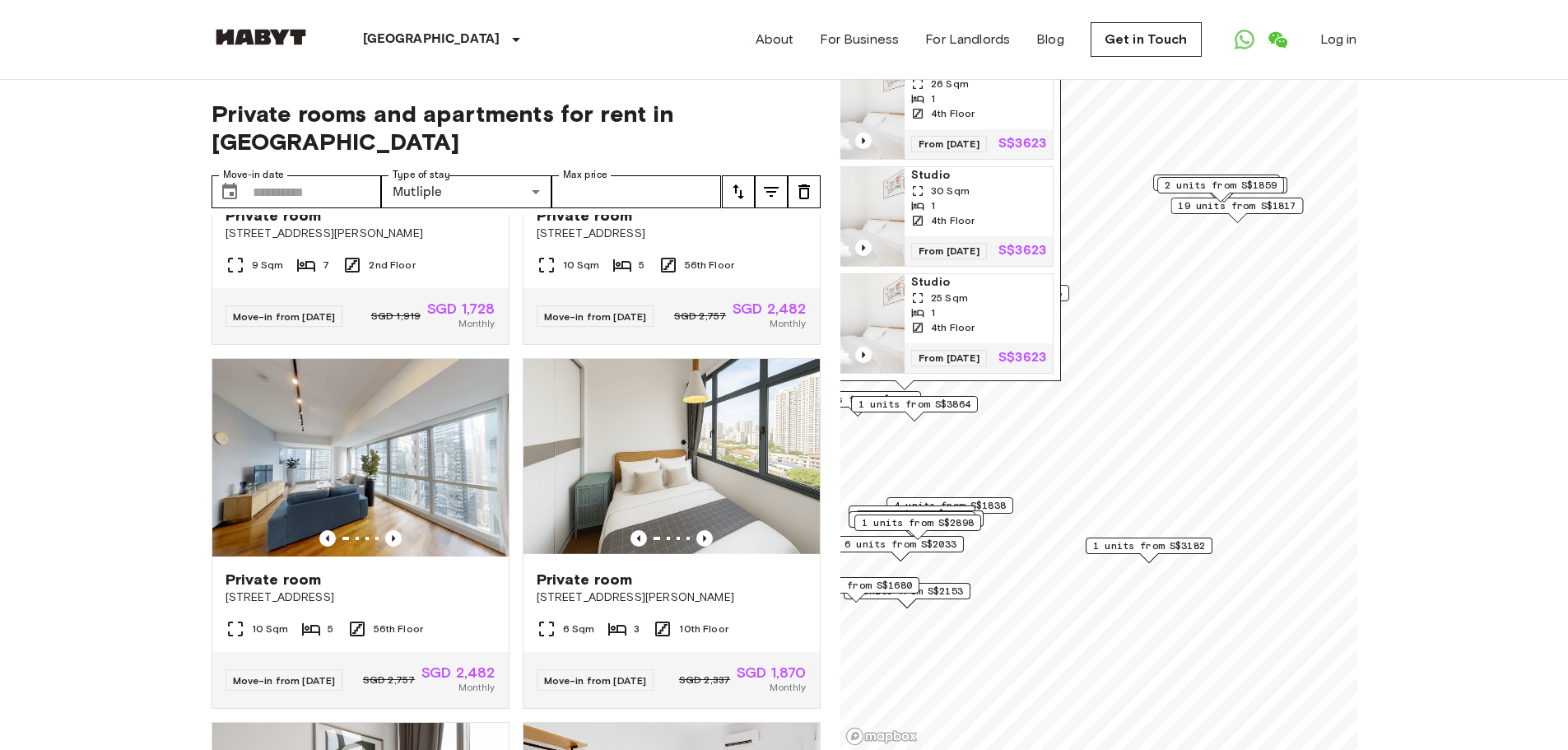
click at [920, 403] on span "1 units from S$3864" at bounding box center [914, 403] width 112 height 15
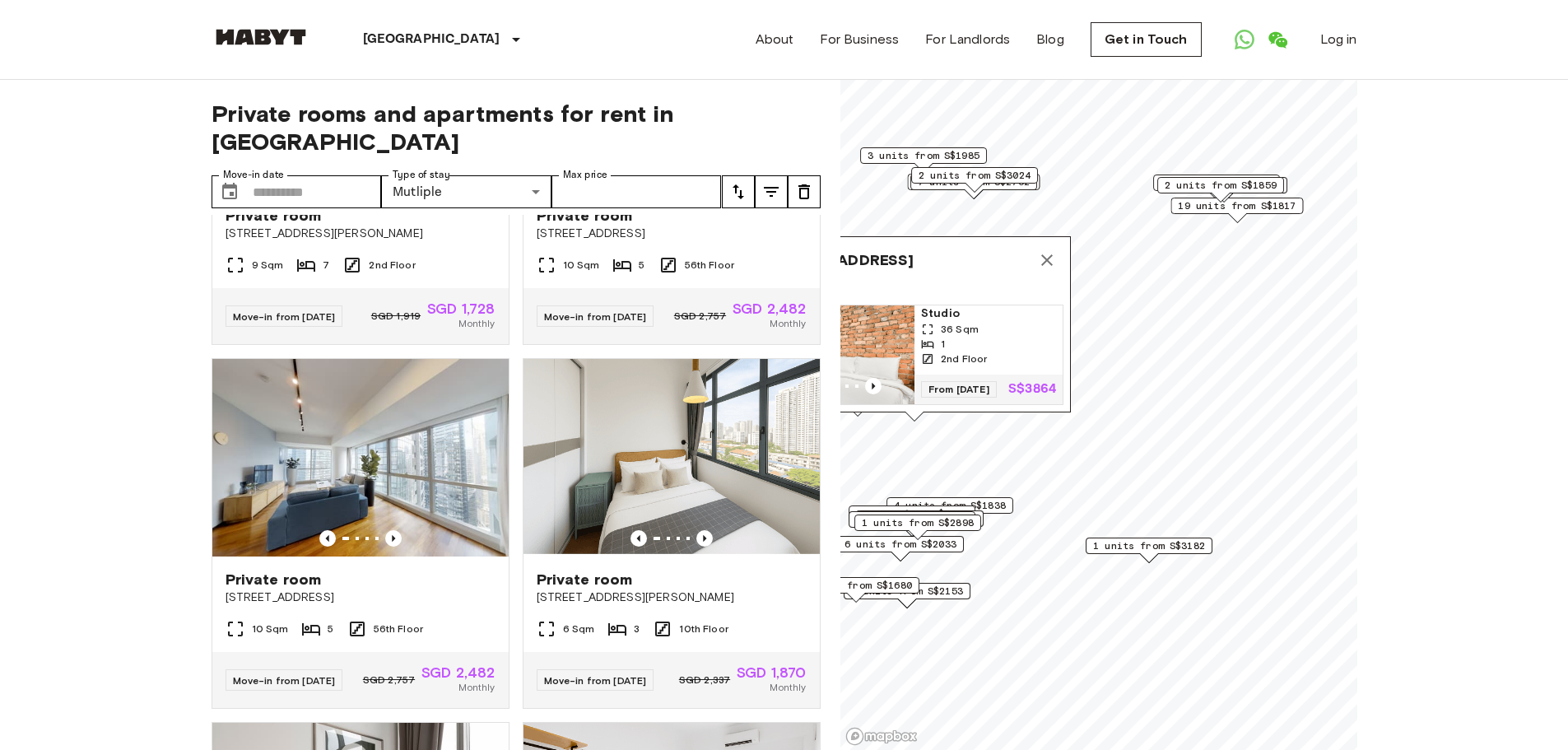
click at [948, 541] on span "6 units from S$2033" at bounding box center [900, 544] width 112 height 15
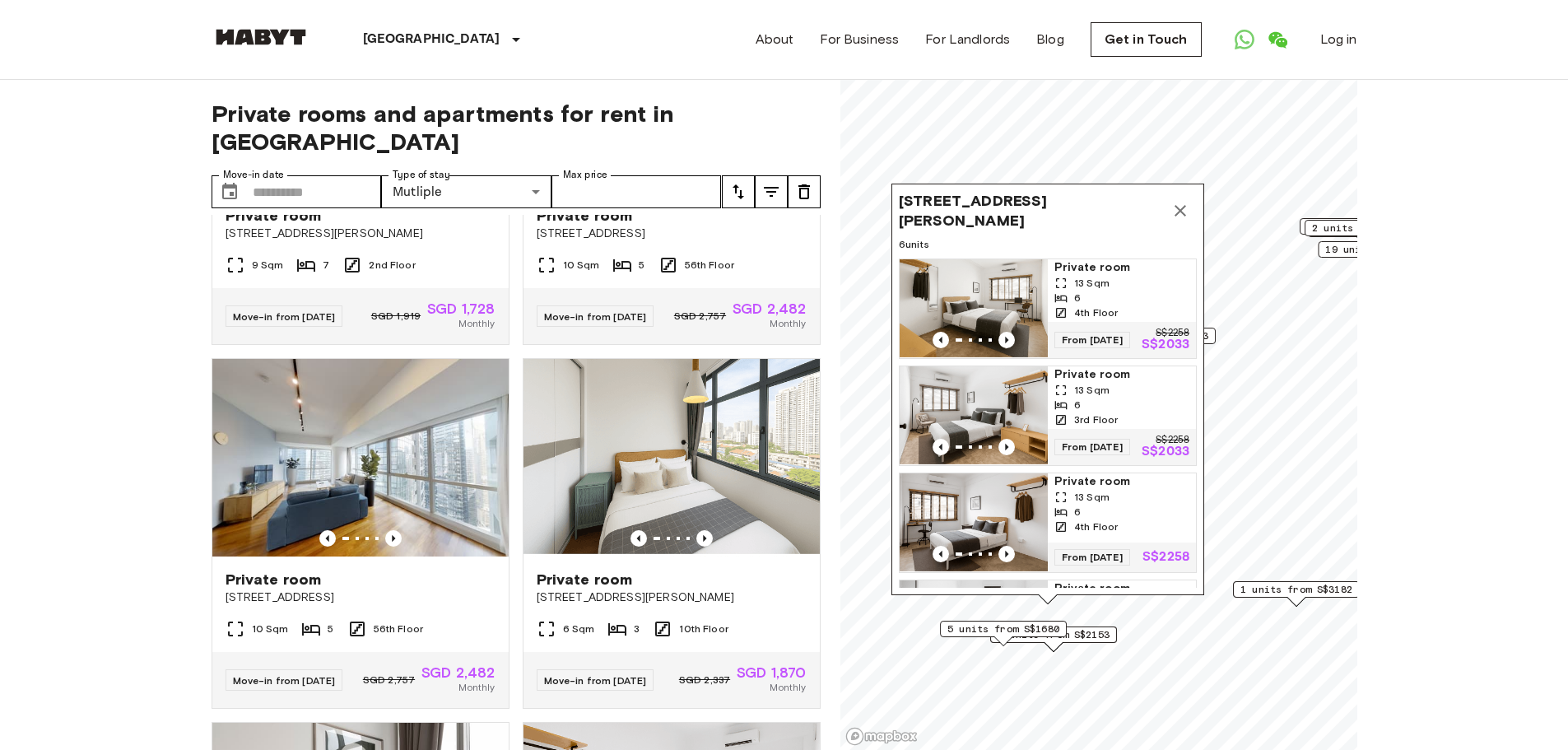
click at [1175, 205] on icon "Map marker" at bounding box center [1180, 211] width 20 height 20
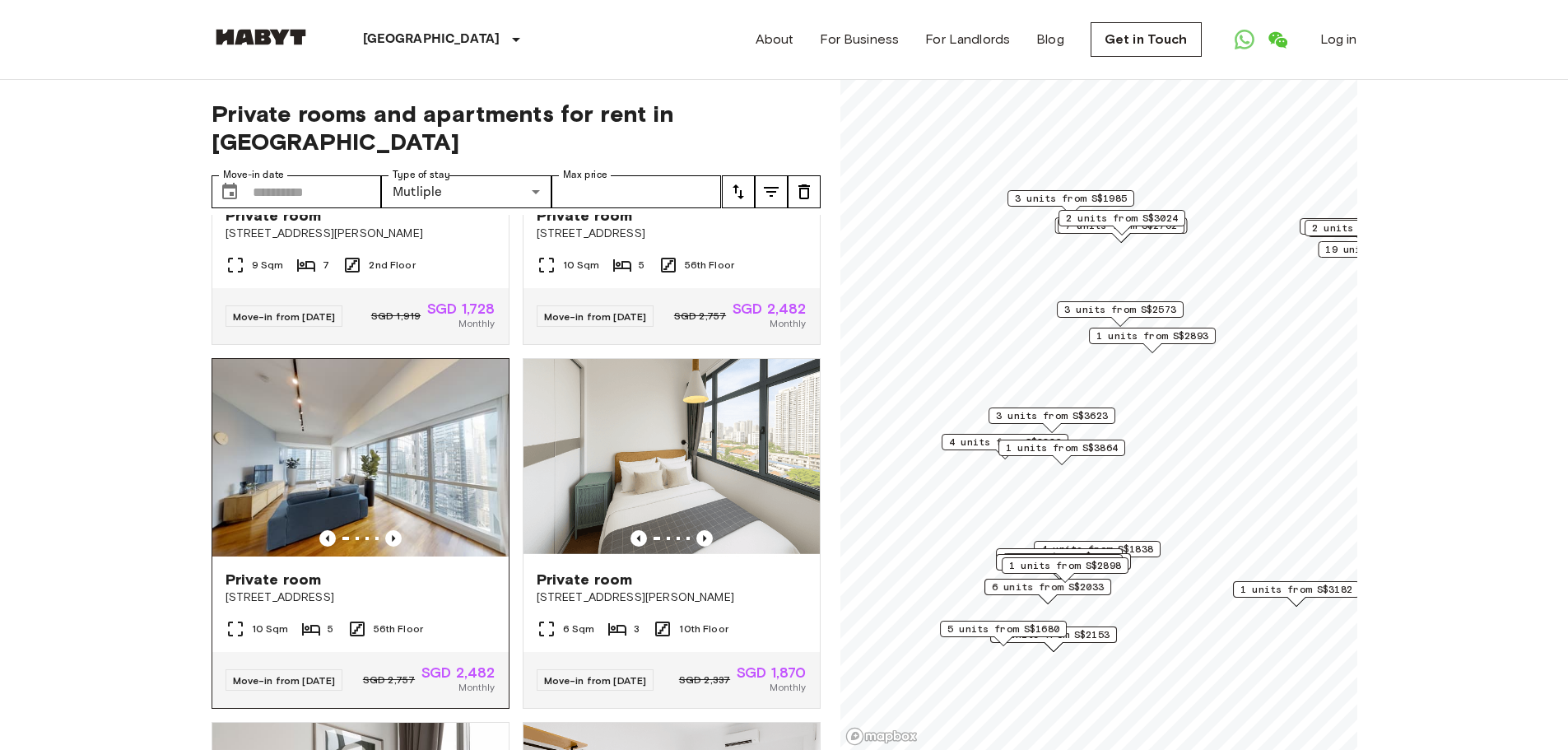
click at [345, 545] on img at bounding box center [359, 458] width 296 height 197
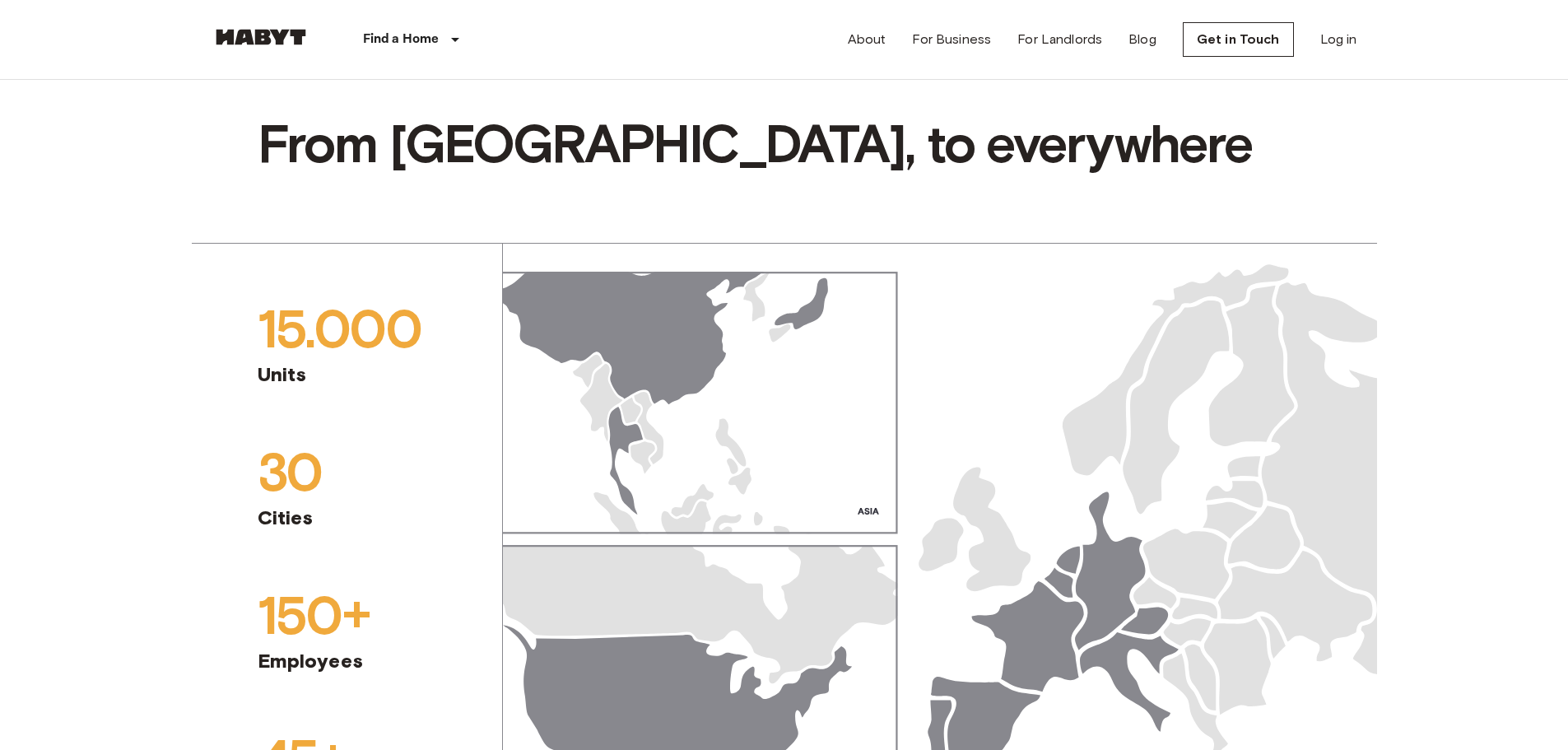
scroll to position [1729, 0]
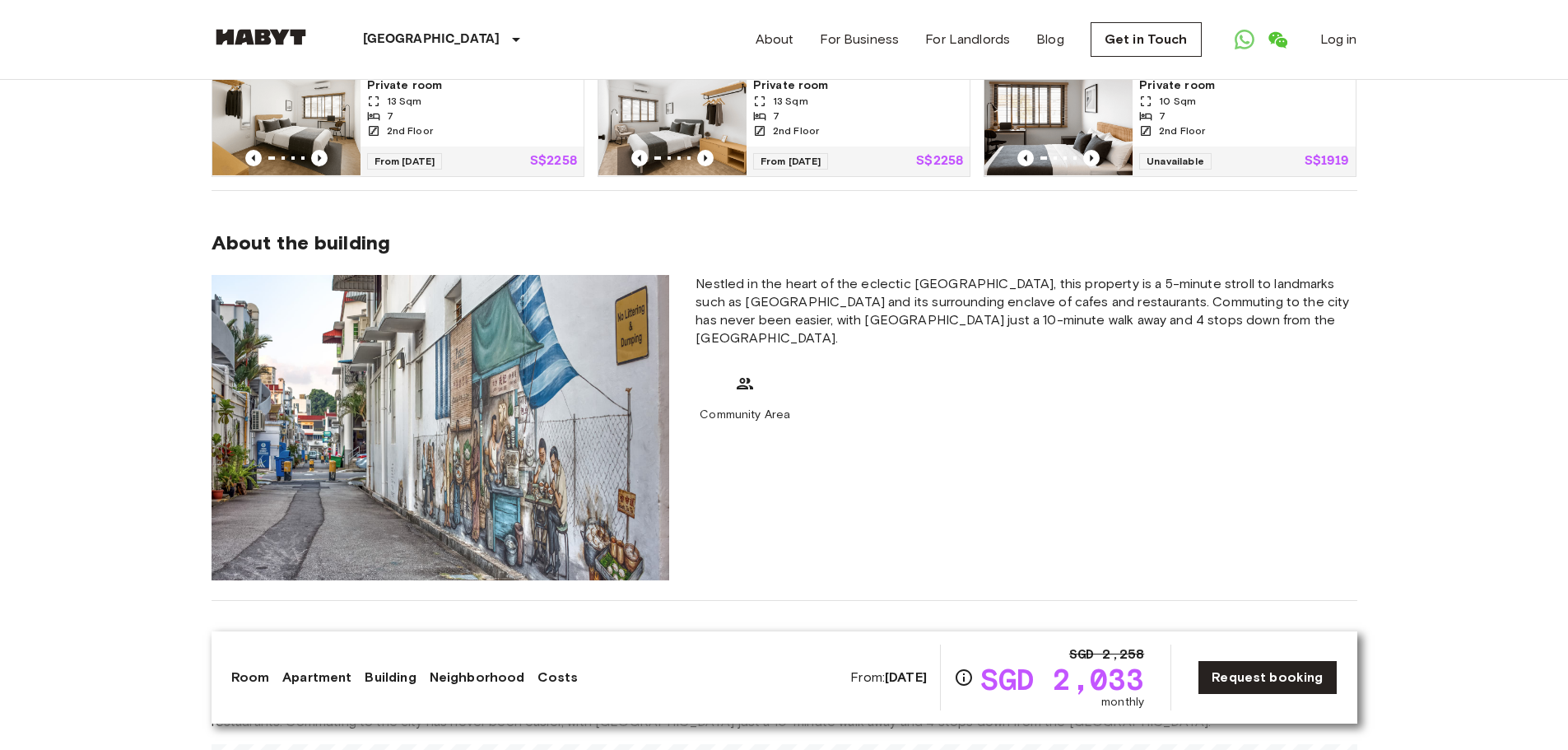
scroll to position [1399, 0]
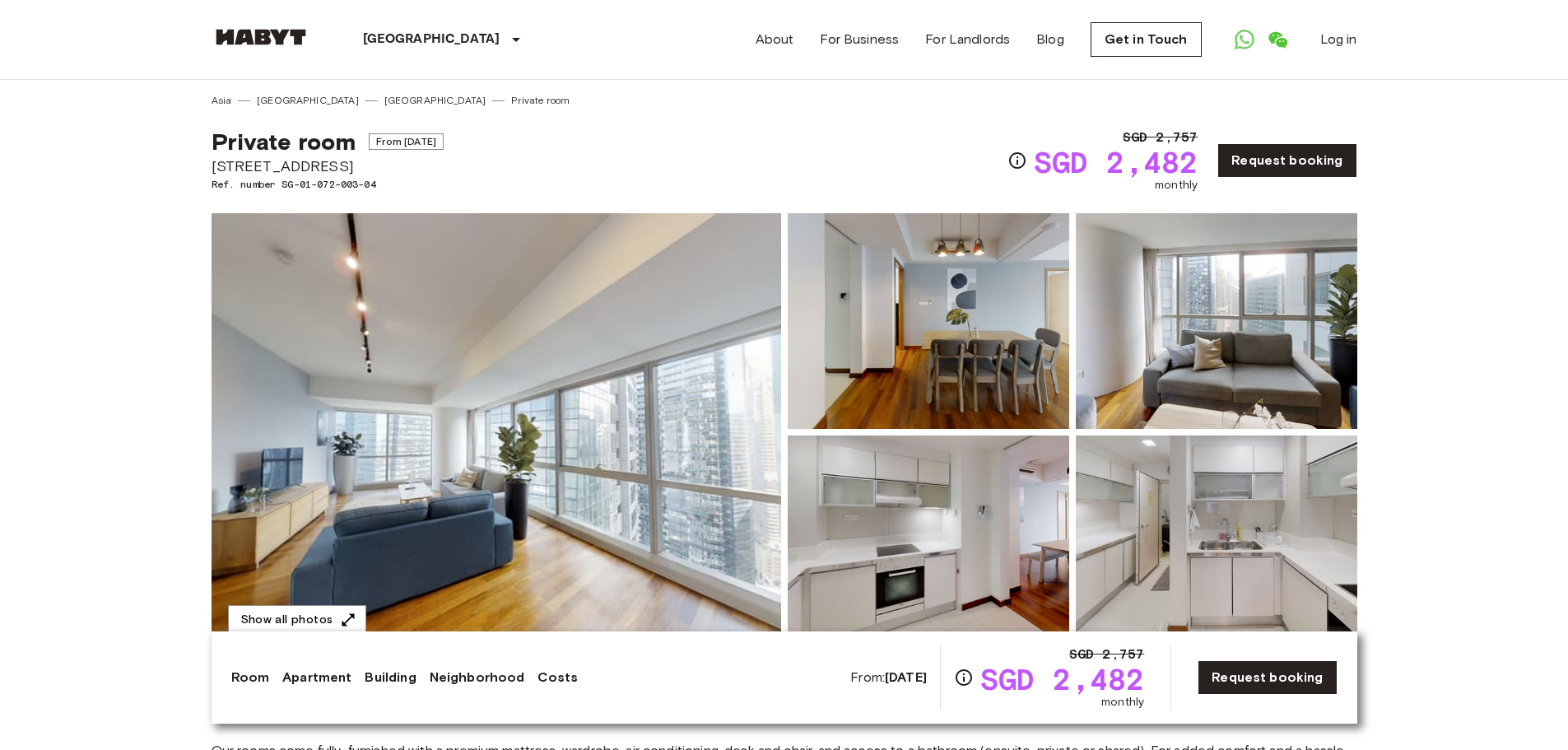
click at [503, 462] on img at bounding box center [496, 432] width 569 height 438
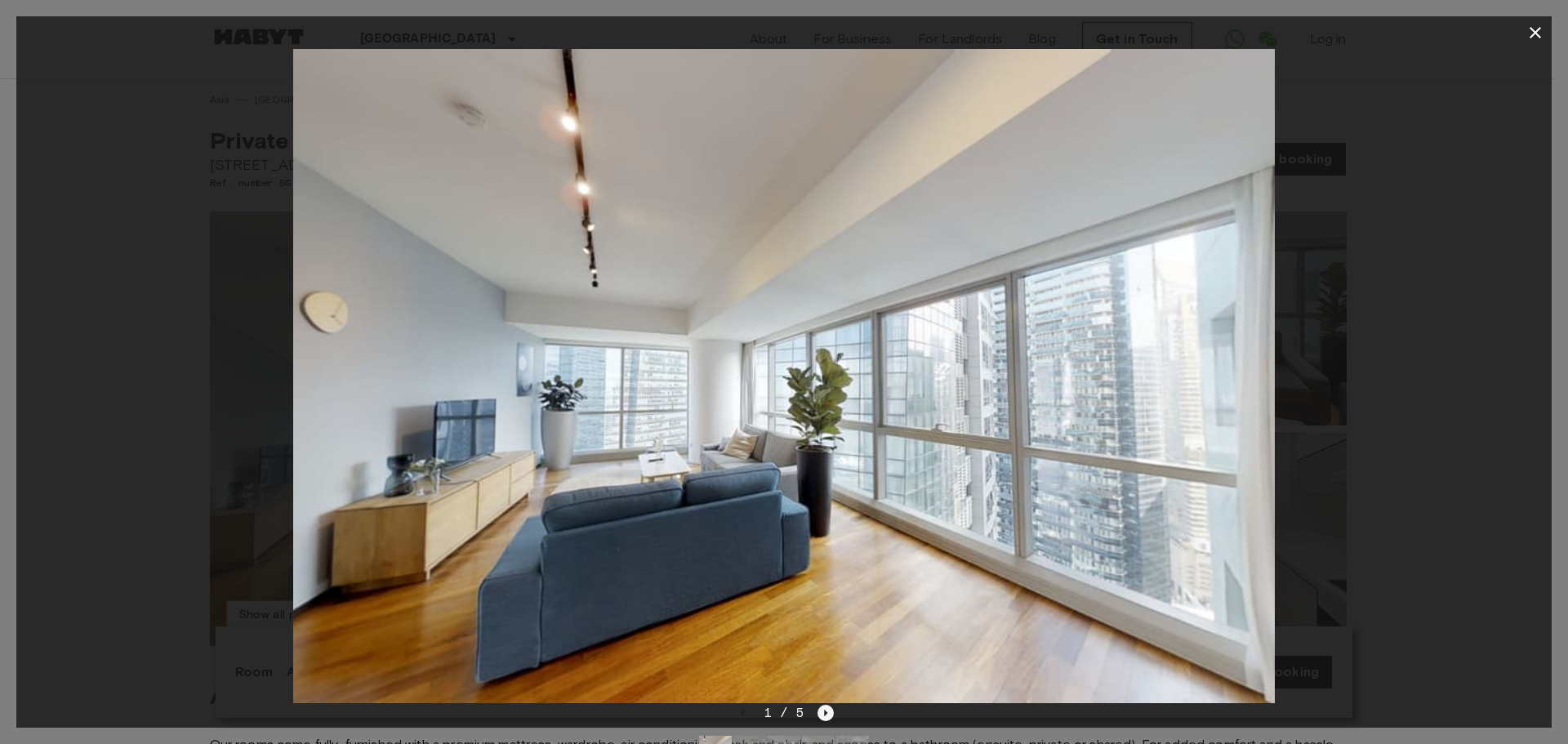
click at [819, 713] on icon "Next image" at bounding box center [825, 712] width 16 height 16
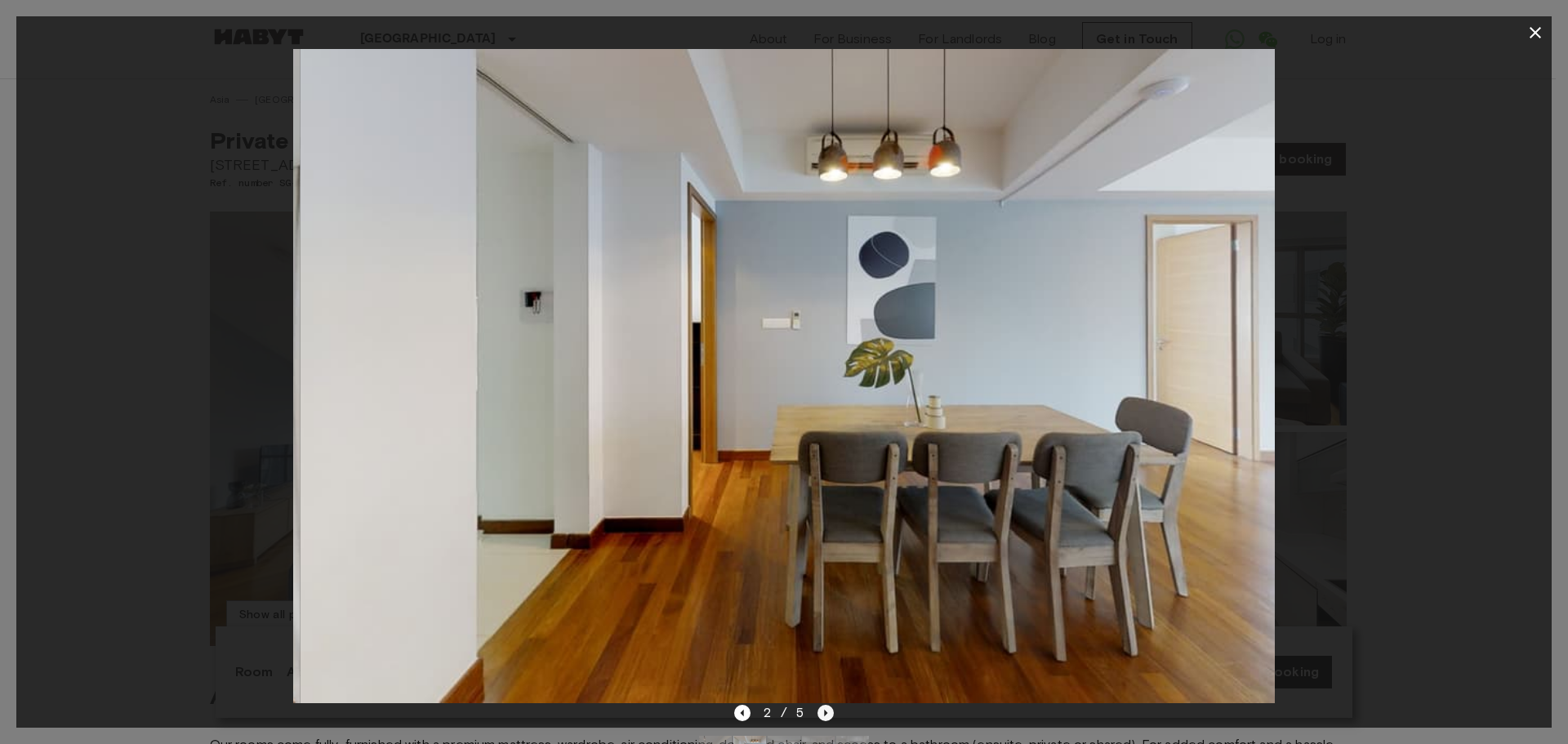
click at [819, 713] on icon "Next image" at bounding box center [825, 712] width 16 height 16
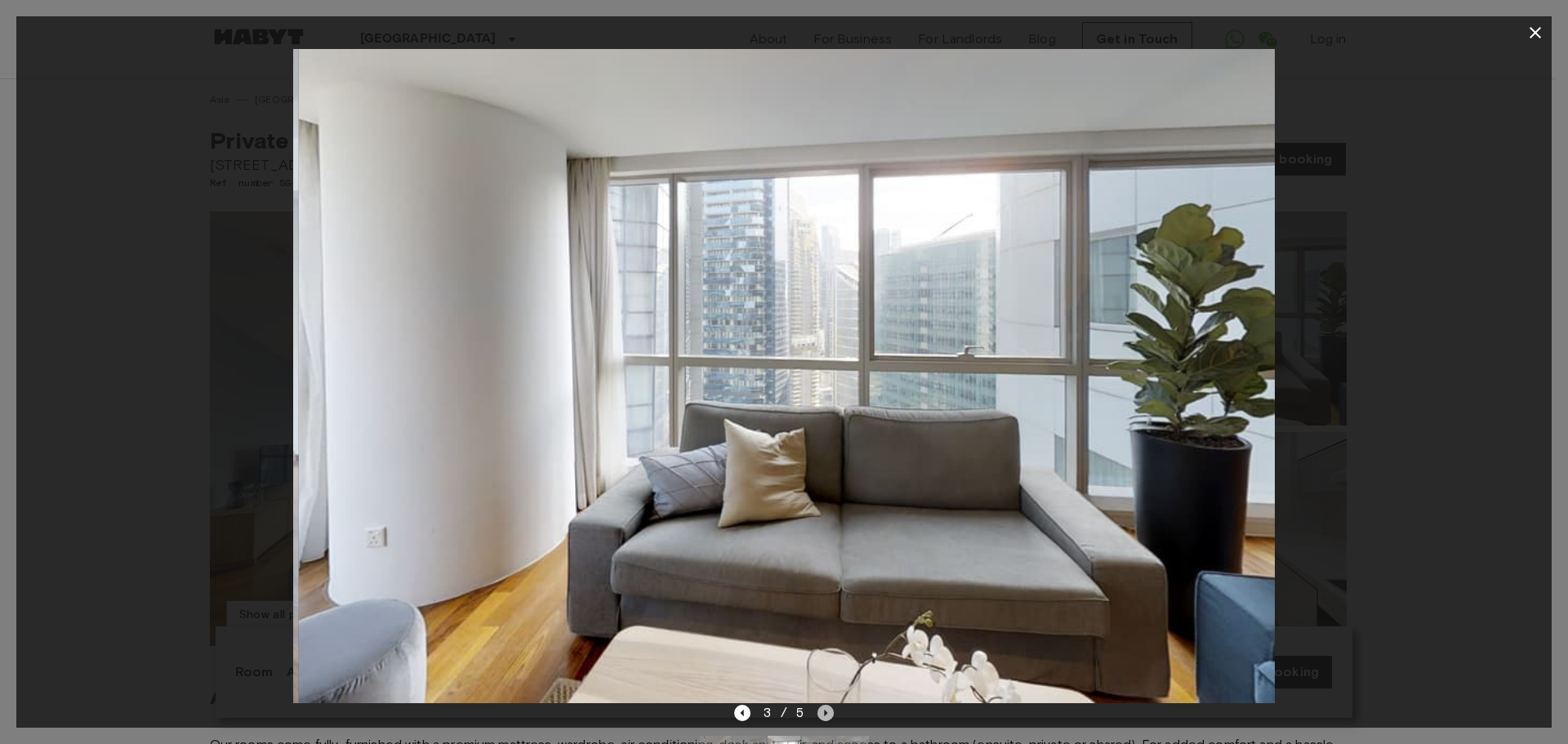
click at [819, 713] on icon "Next image" at bounding box center [825, 712] width 16 height 16
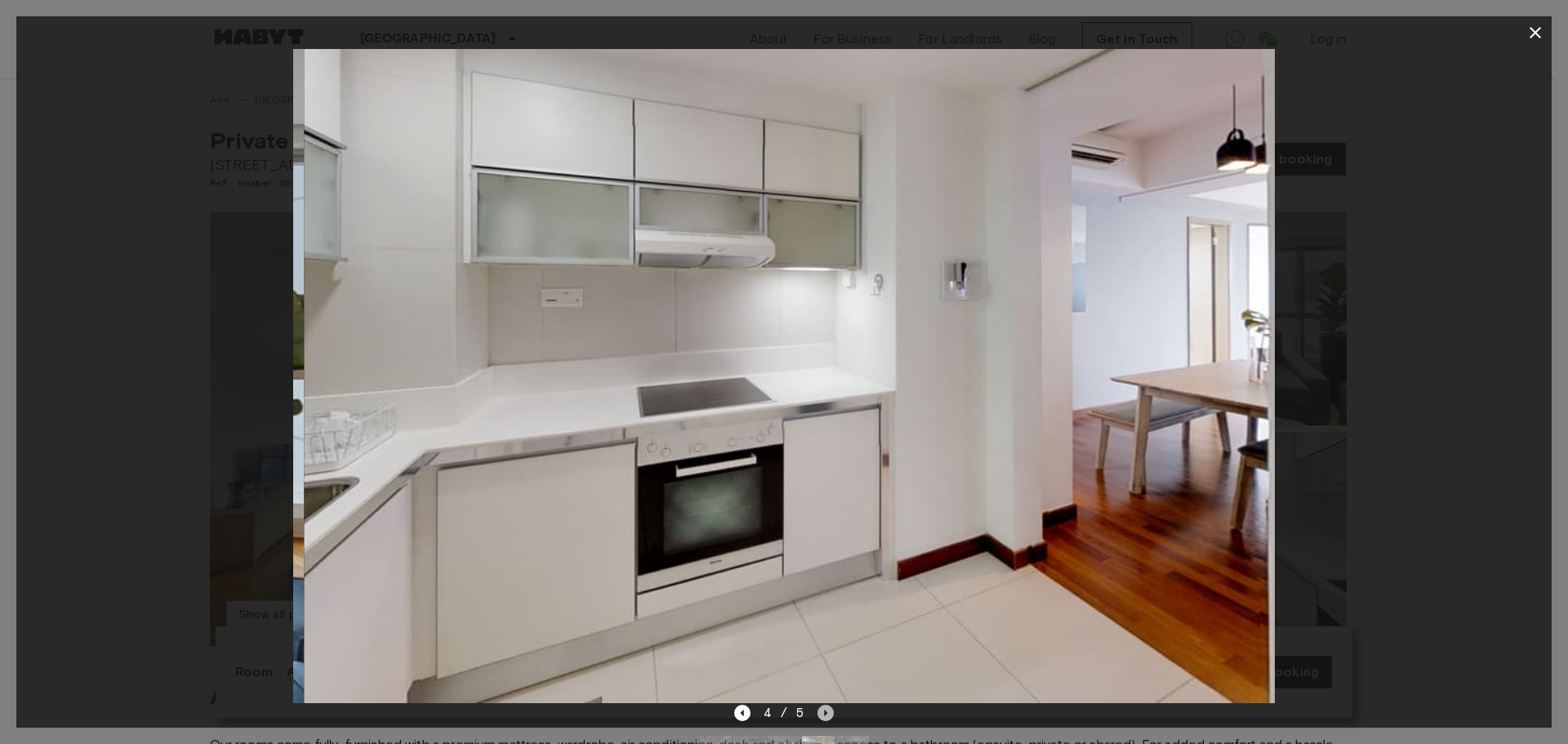
click at [819, 713] on icon "Next image" at bounding box center [825, 712] width 16 height 16
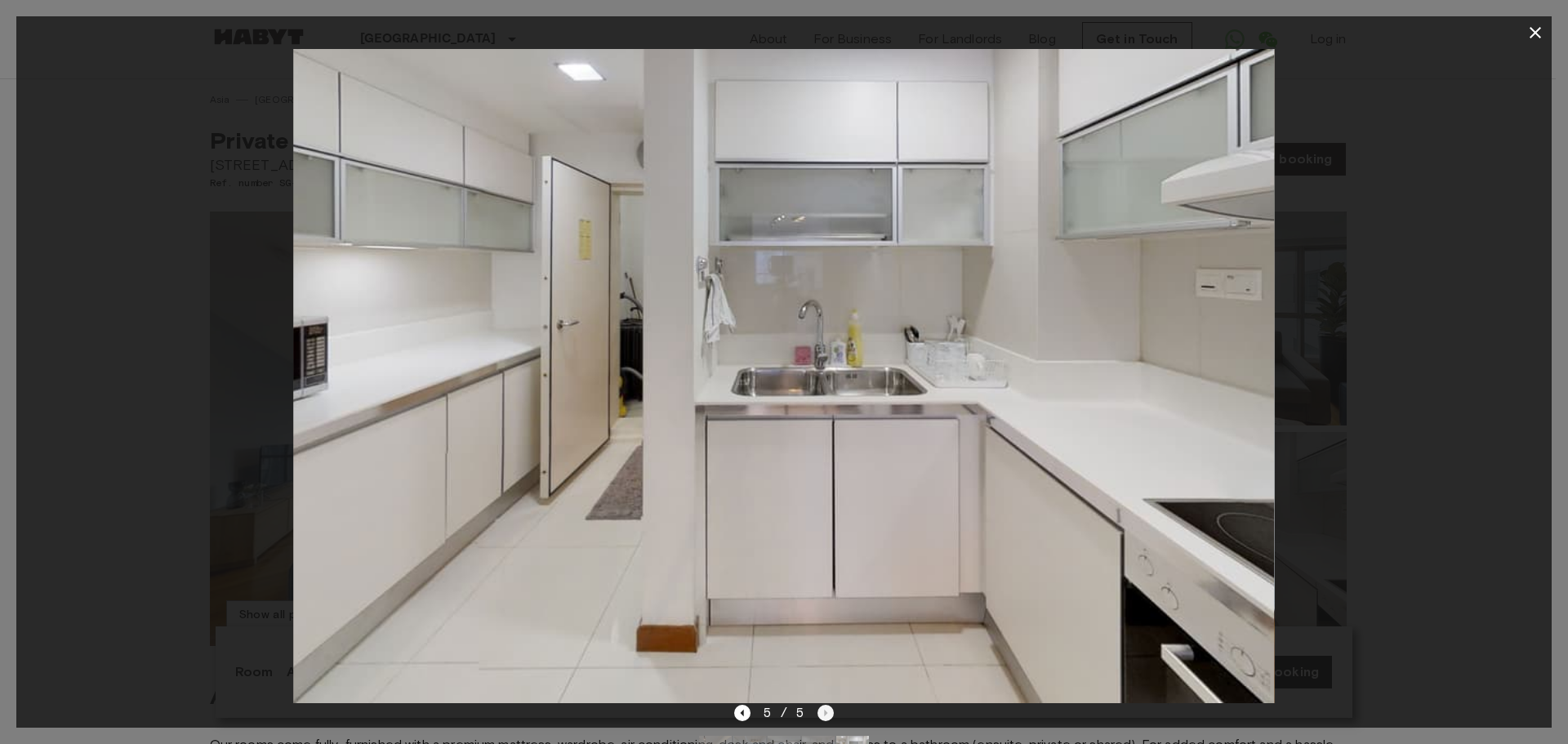
click at [819, 713] on div "5 / 5" at bounding box center [784, 713] width 101 height 19
click at [1536, 27] on icon "button" at bounding box center [1535, 33] width 19 height 19
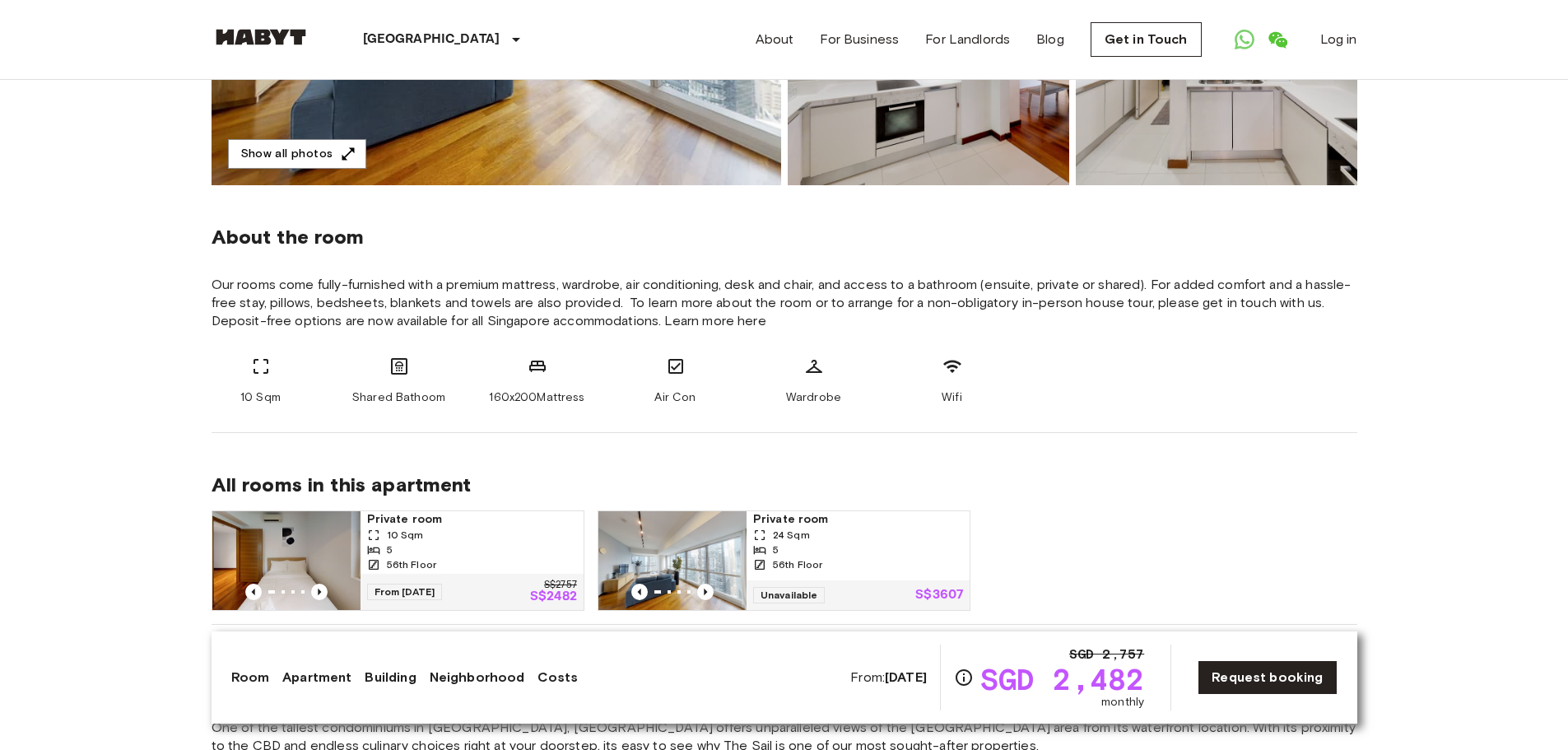
scroll to position [494, 0]
